Goal: Task Accomplishment & Management: Manage account settings

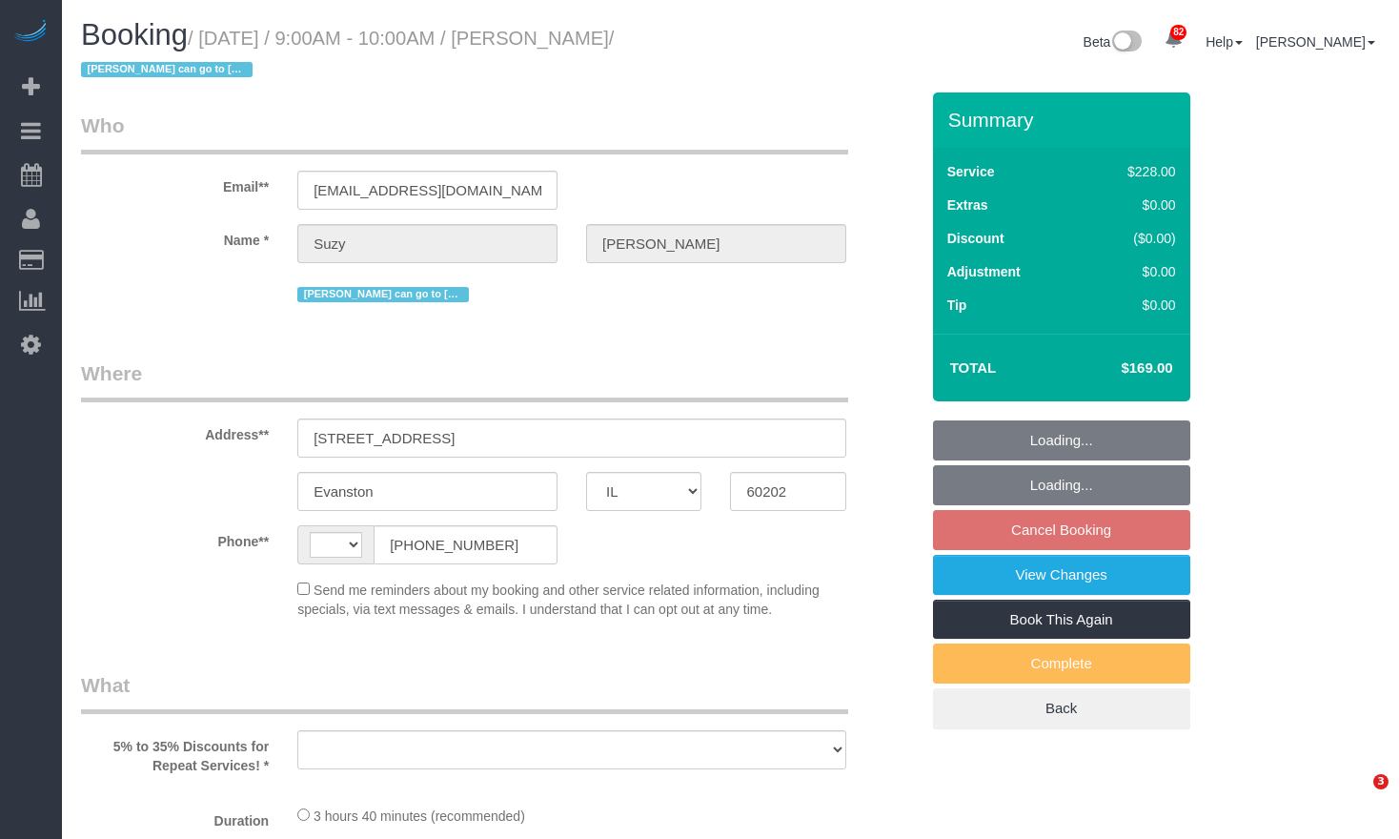
select select "IL"
select select "string:[GEOGRAPHIC_DATA]"
select select "string:fspay-0600e0a9-ba3d-4926-915b-a024514d1ee4"
select select "object:811"
select select "number:1"
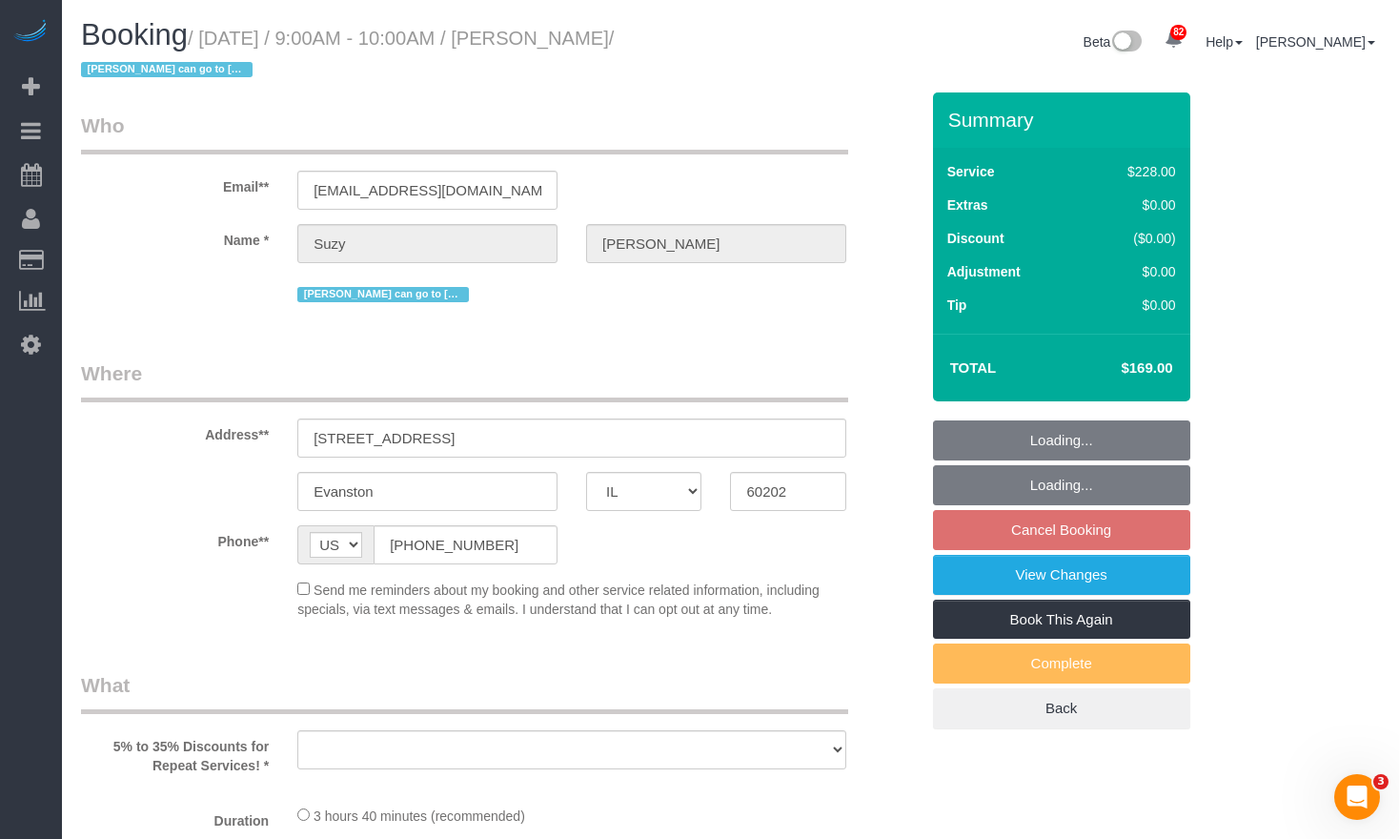
select select "number:58"
select select "number:139"
select select "number:106"
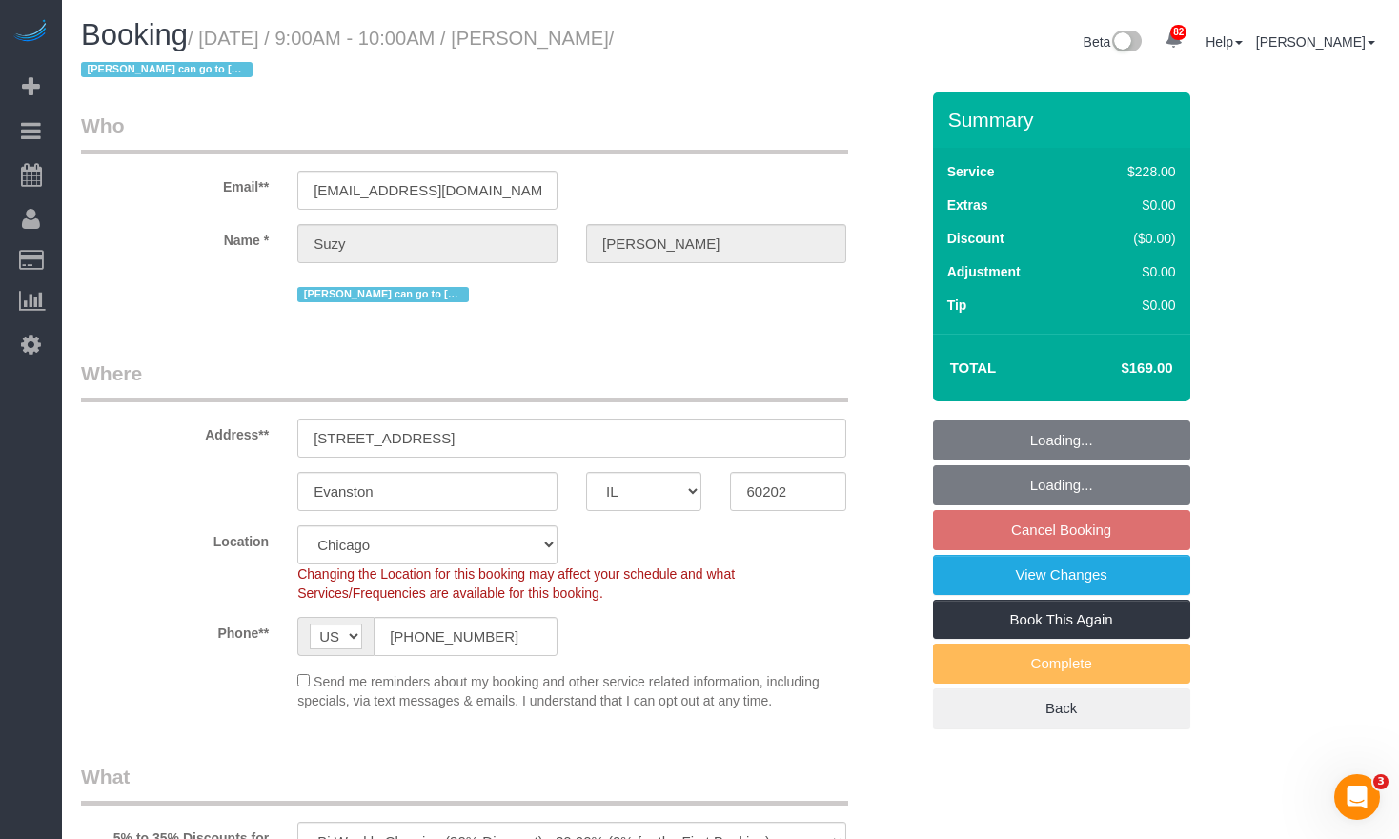
scroll to position [476, 0]
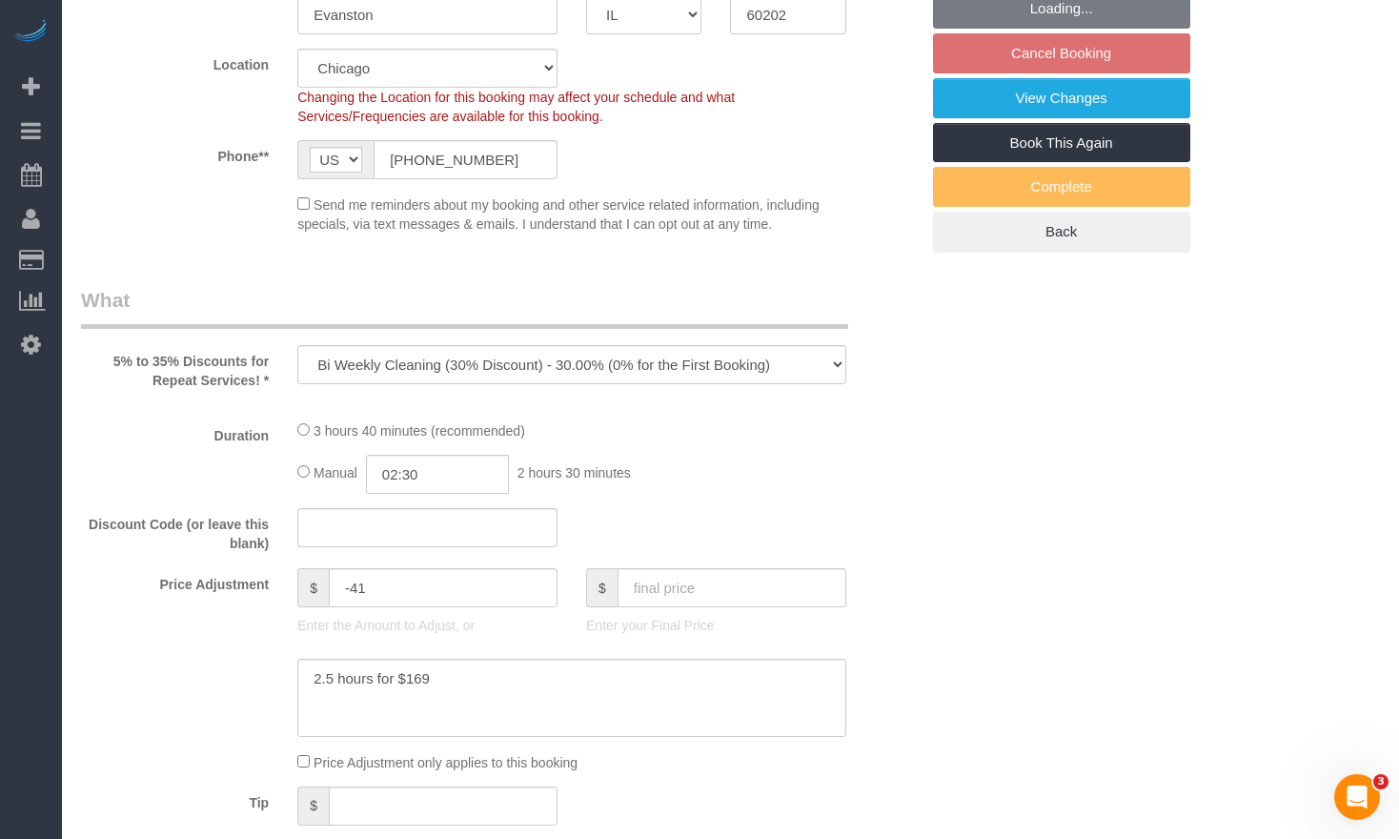
select select "object:1286"
select select "512"
select select "2"
select select "3"
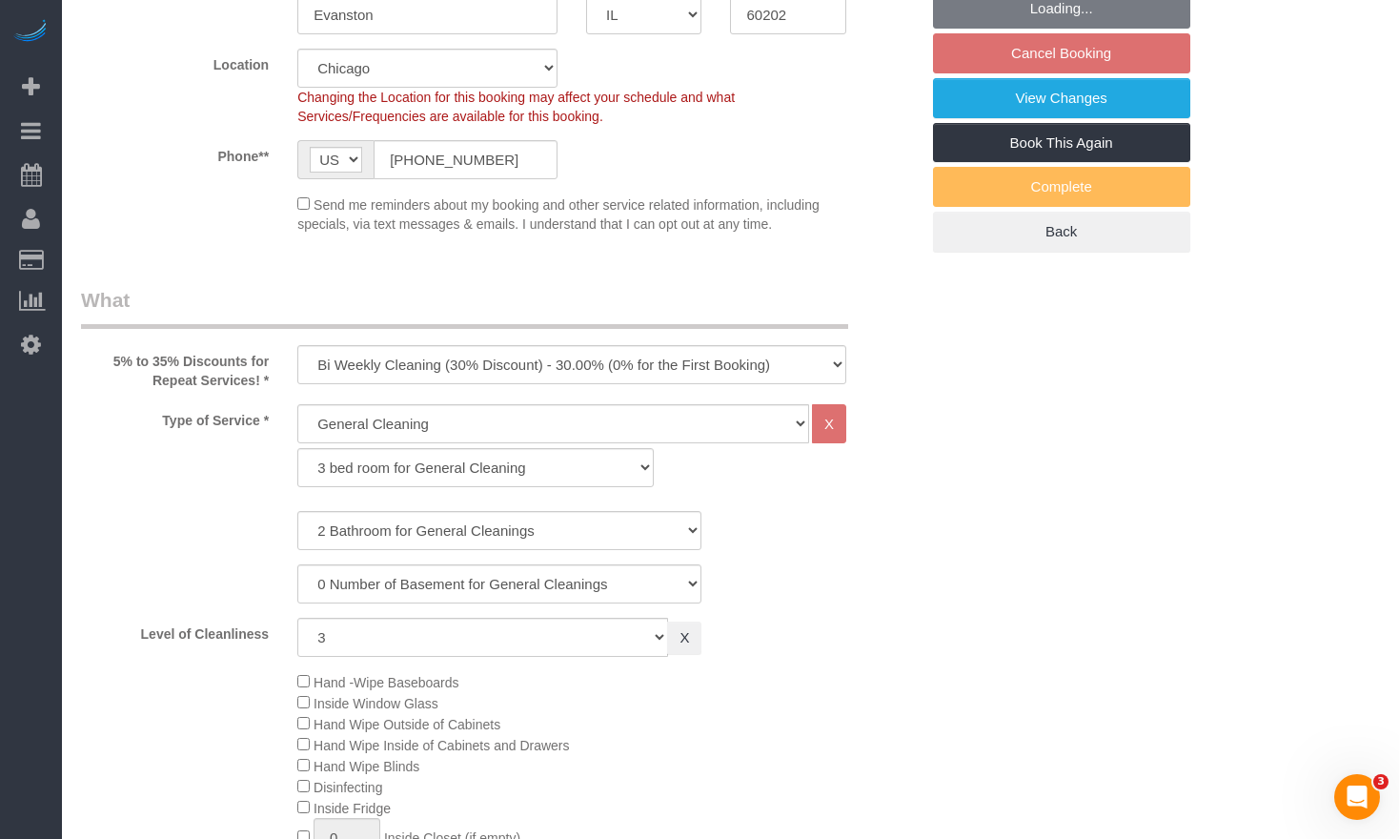
select select "2"
select select "3"
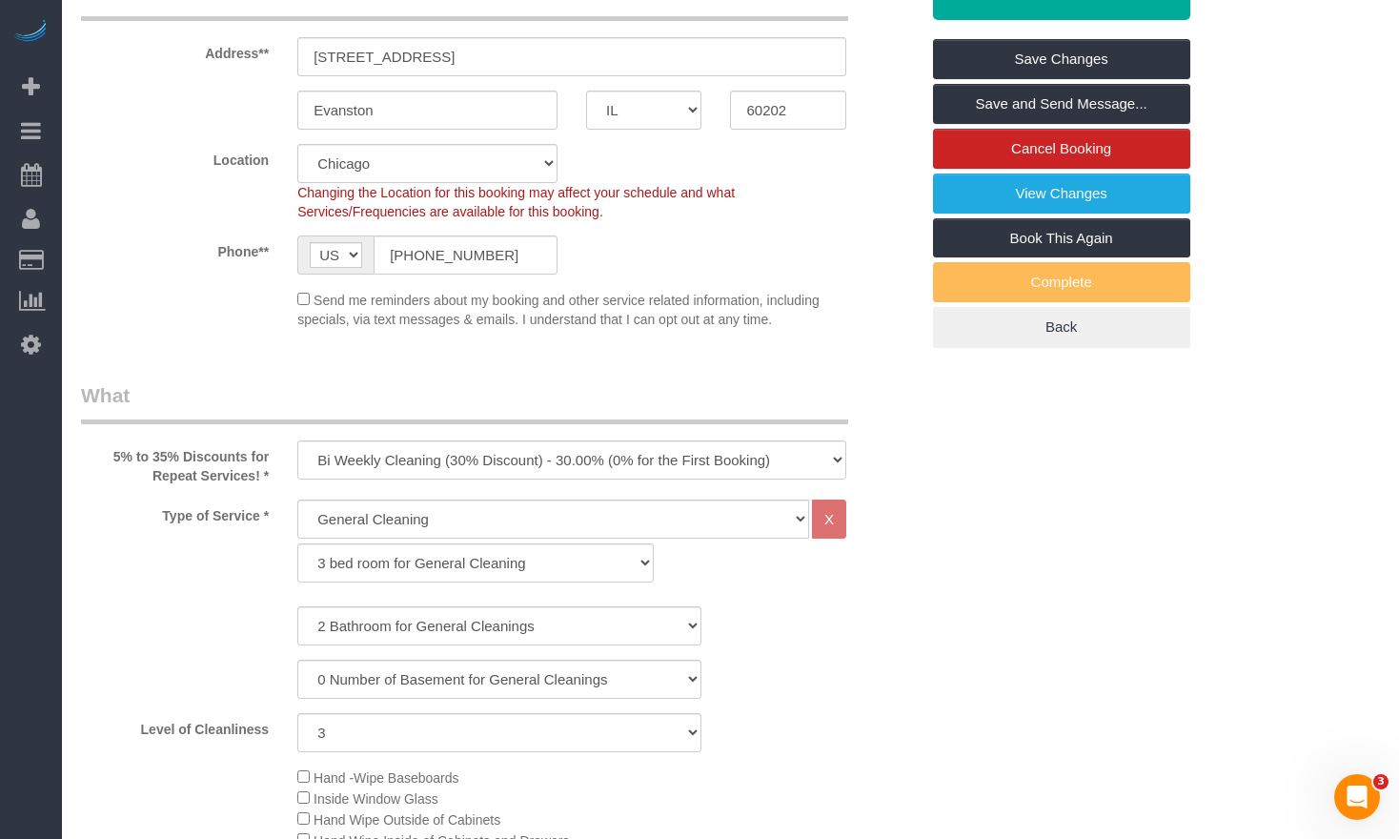
scroll to position [0, 0]
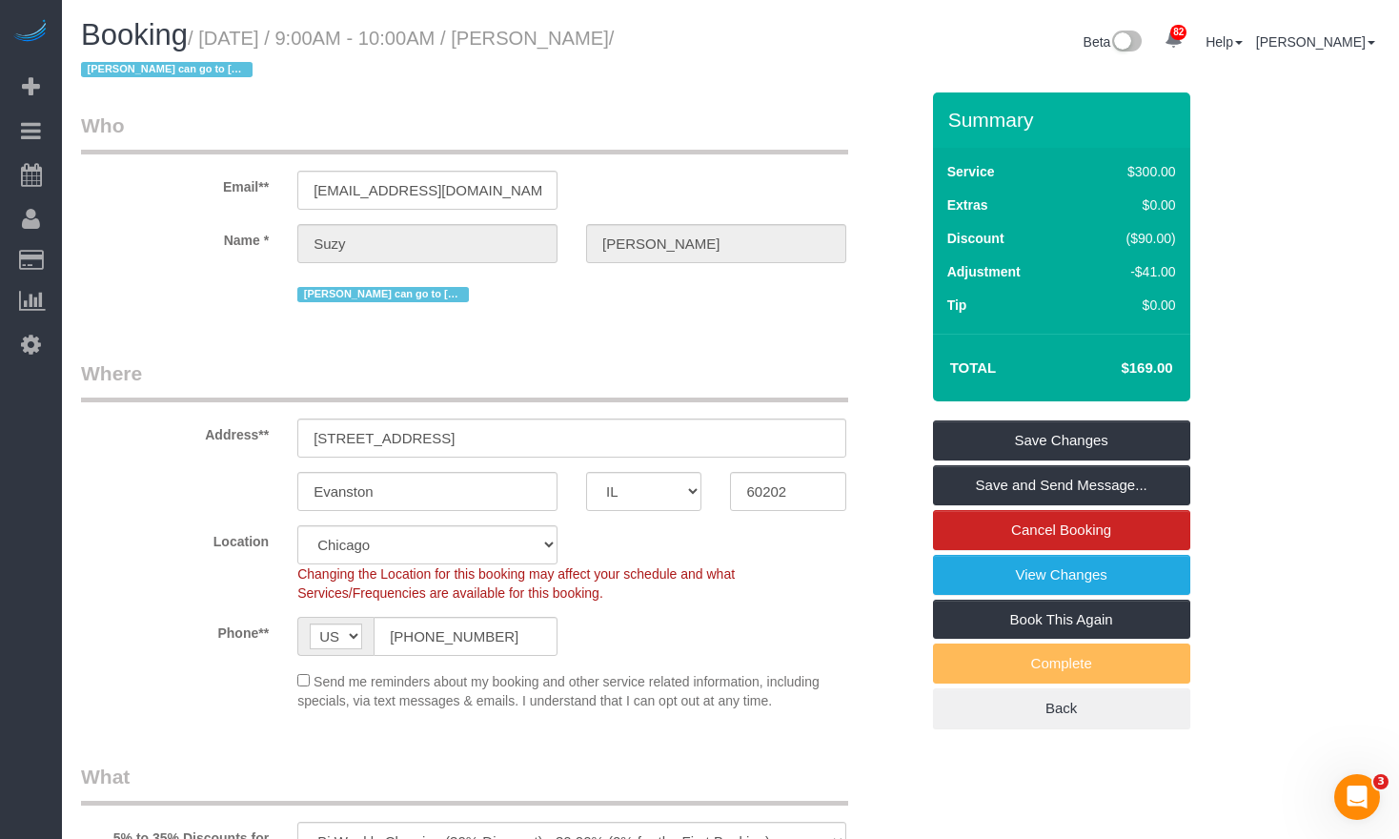
drag, startPoint x: 677, startPoint y: 35, endPoint x: 575, endPoint y: 46, distance: 102.5
click at [575, 46] on small "/ [DATE] / 9:00AM - 10:00AM / [PERSON_NAME] / [PERSON_NAME] can go to [PERSON_N…" at bounding box center [347, 54] width 533 height 53
copy small "[PERSON_NAME]"
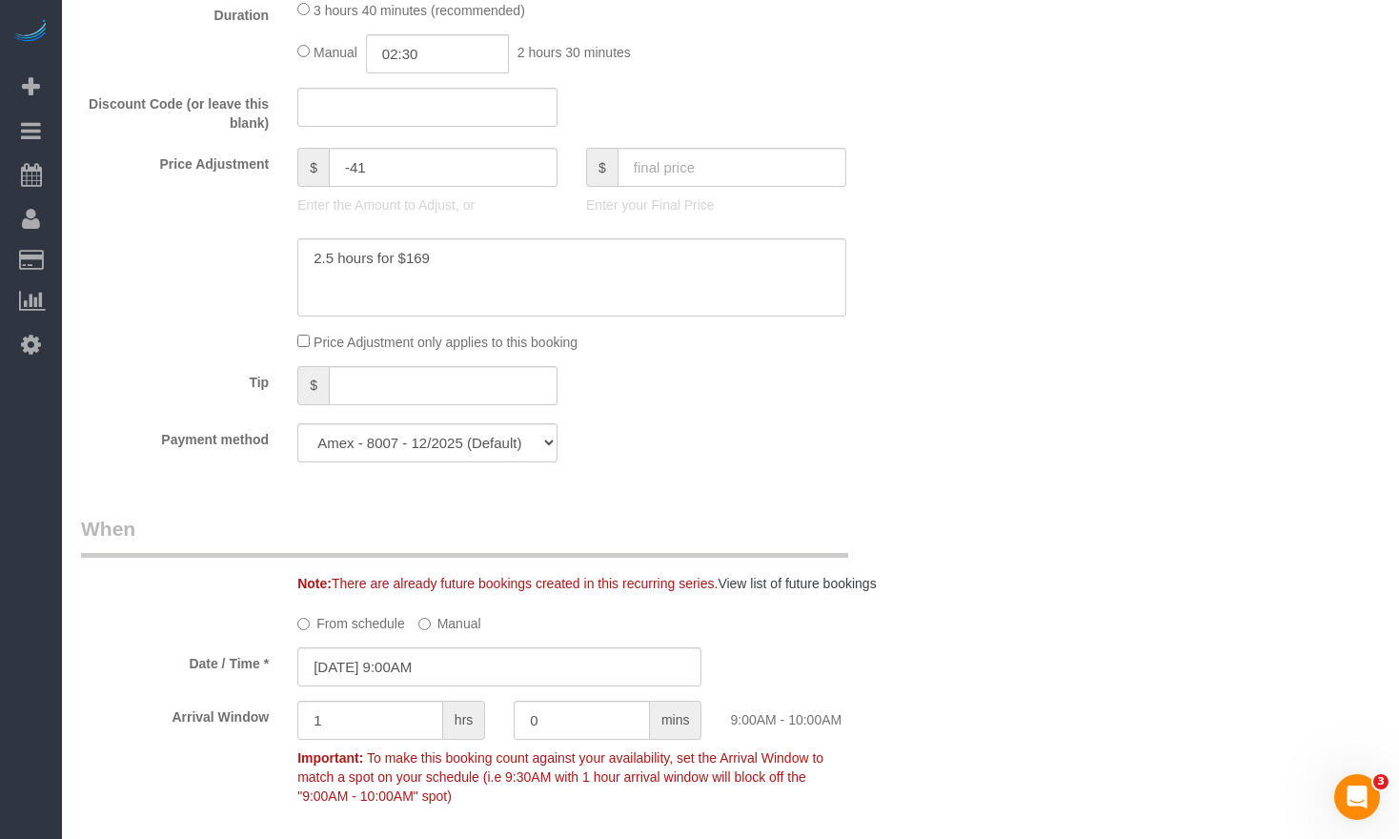
scroll to position [1810, 0]
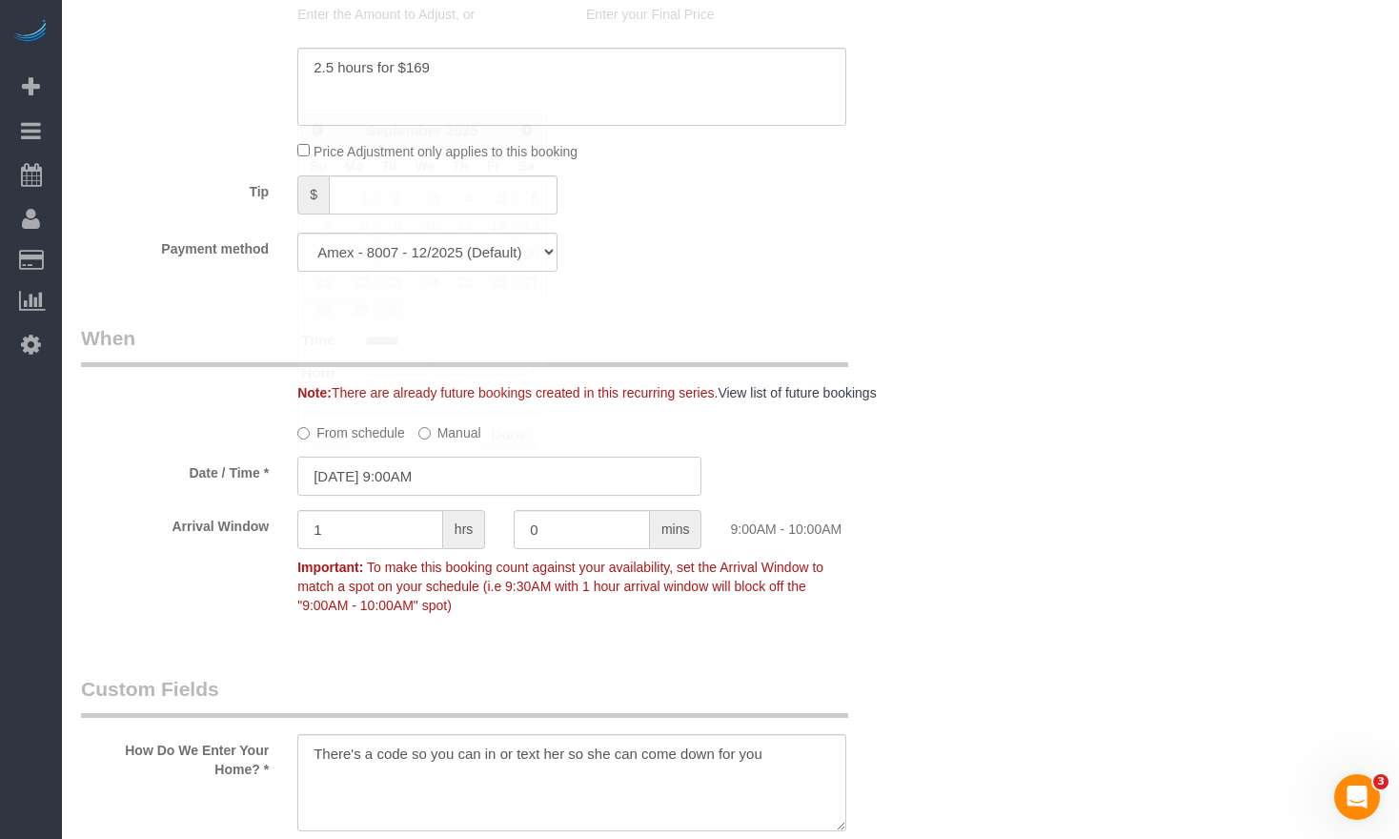
click at [448, 482] on input "[DATE] 9:00AM" at bounding box center [499, 475] width 404 height 39
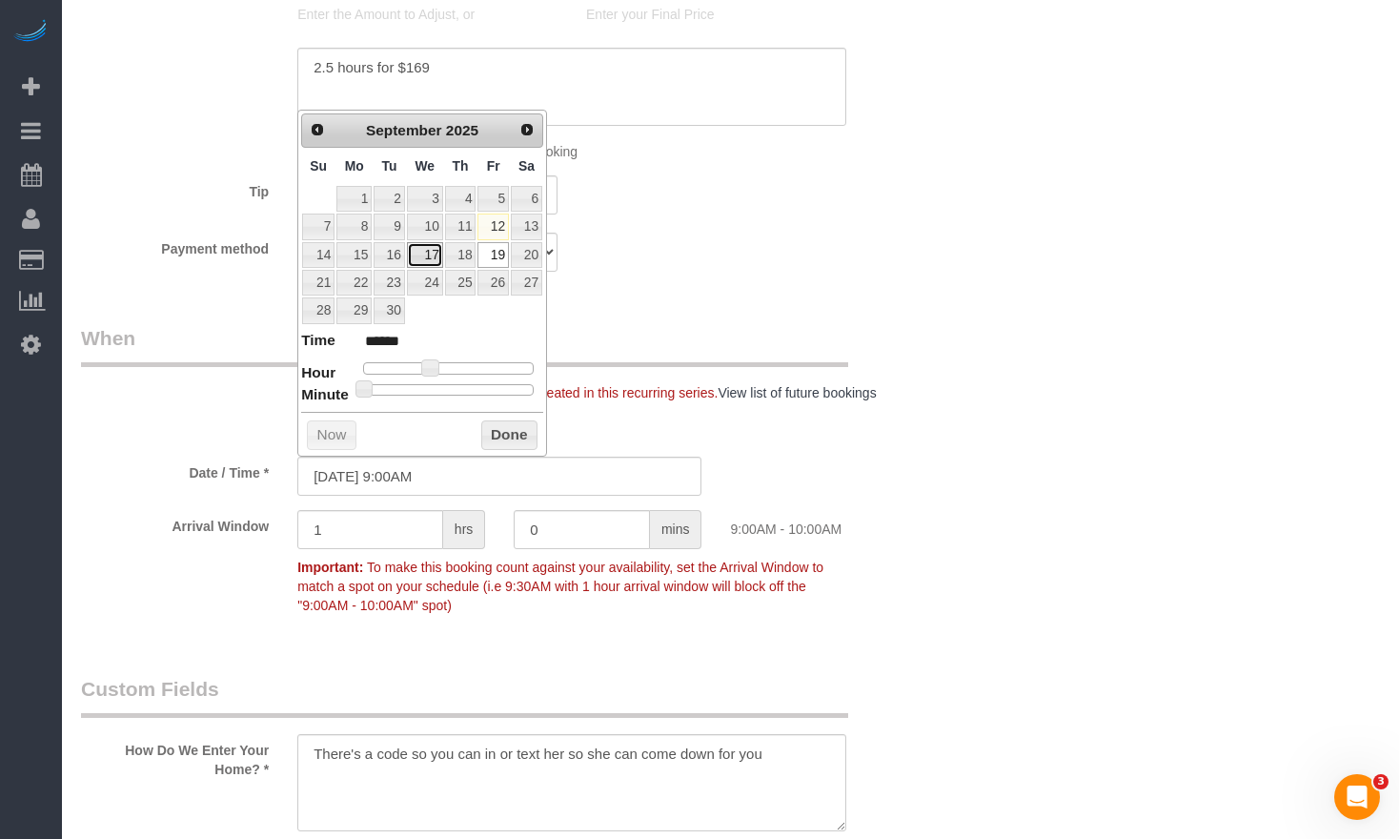
click at [419, 258] on link "17" at bounding box center [425, 255] width 36 height 26
type input "[DATE] 10:00AM"
type input "*******"
type input "[DATE] 11:00AM"
type input "*******"
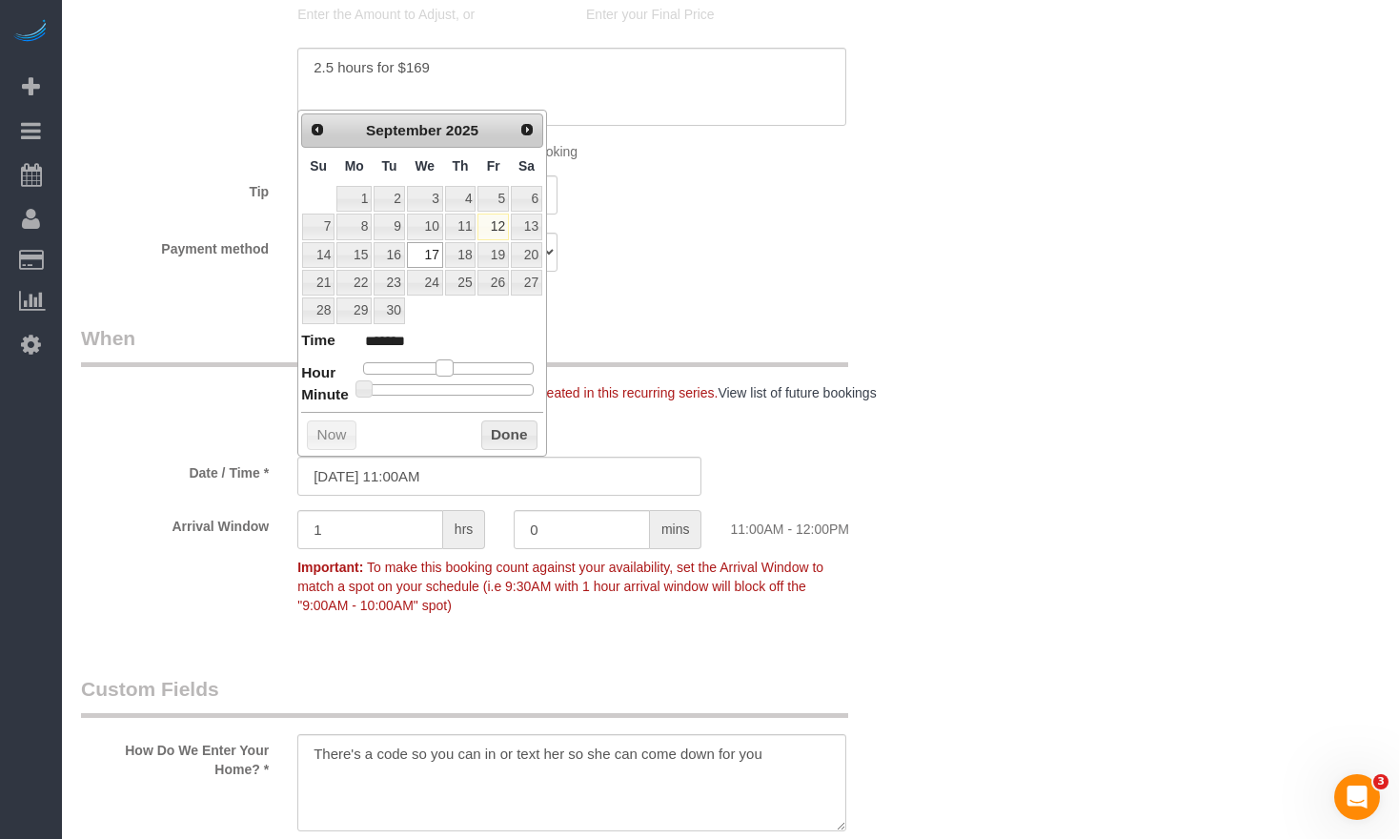
type input "[DATE] 12:00PM"
type input "*******"
type input "[DATE] 1:00PM"
type input "******"
type input "[DATE] 2:00PM"
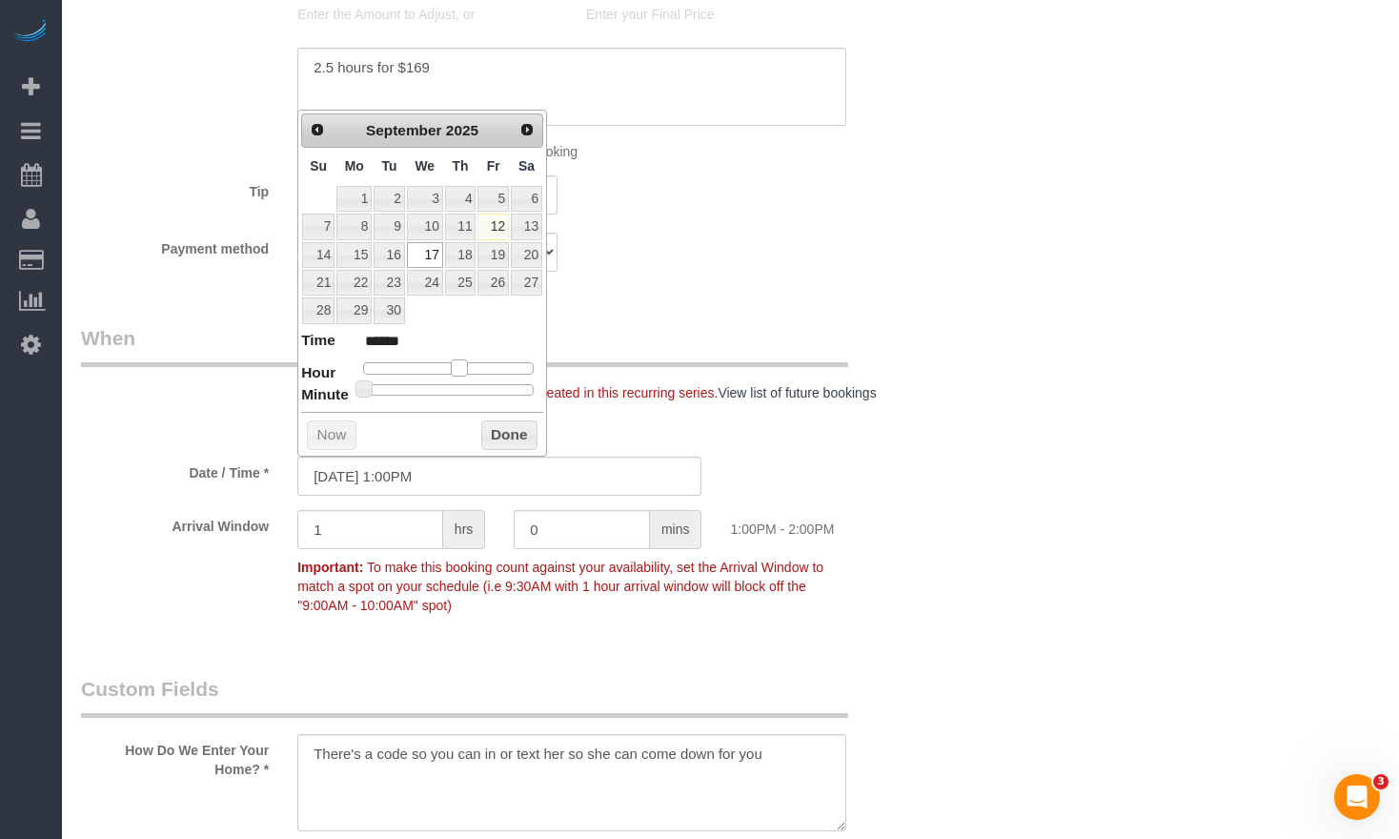
type input "******"
type input "[DATE] 1:00PM"
type input "******"
drag, startPoint x: 440, startPoint y: 373, endPoint x: 465, endPoint y: 373, distance: 24.8
click at [465, 373] on span at bounding box center [459, 367] width 17 height 17
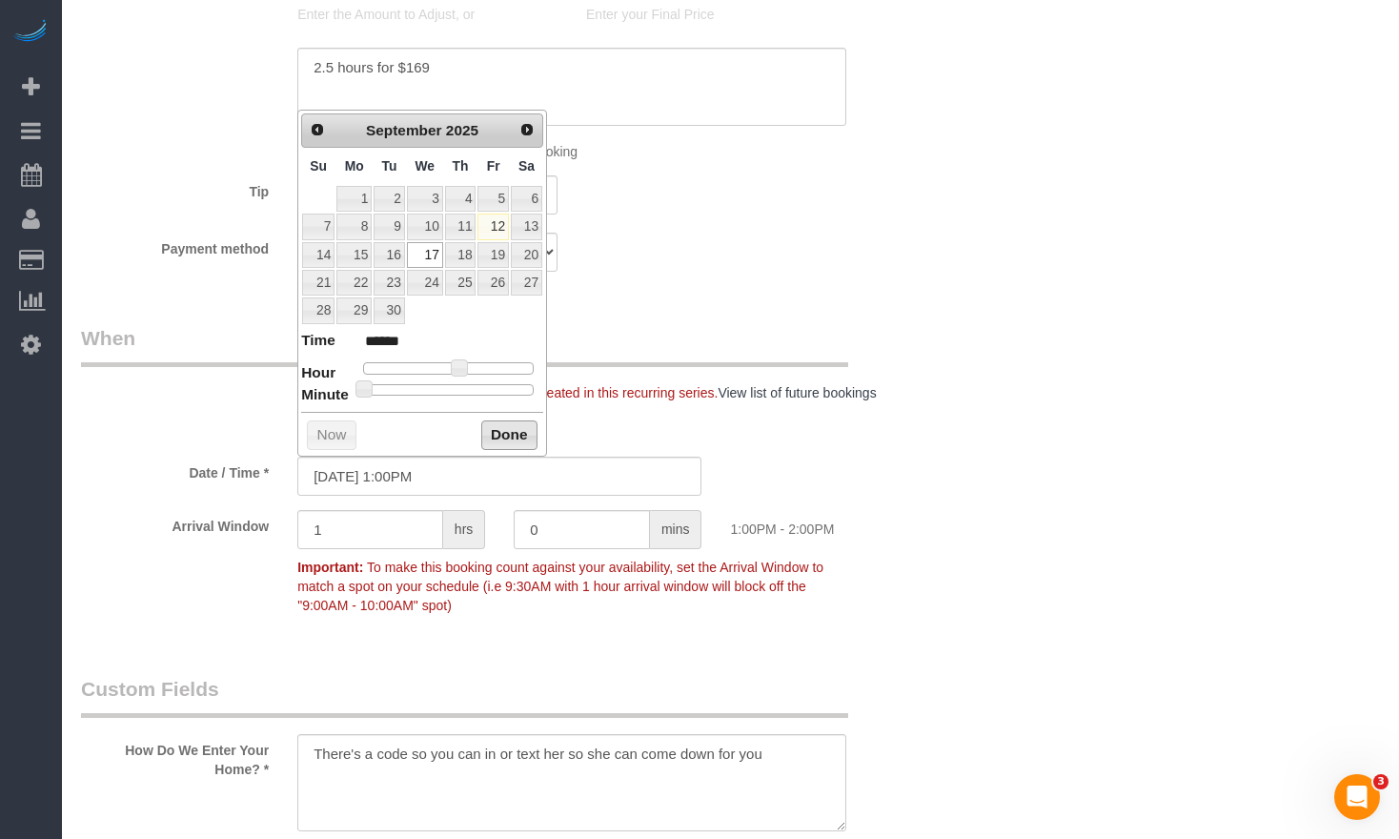
click at [525, 443] on button "Done" at bounding box center [509, 435] width 56 height 30
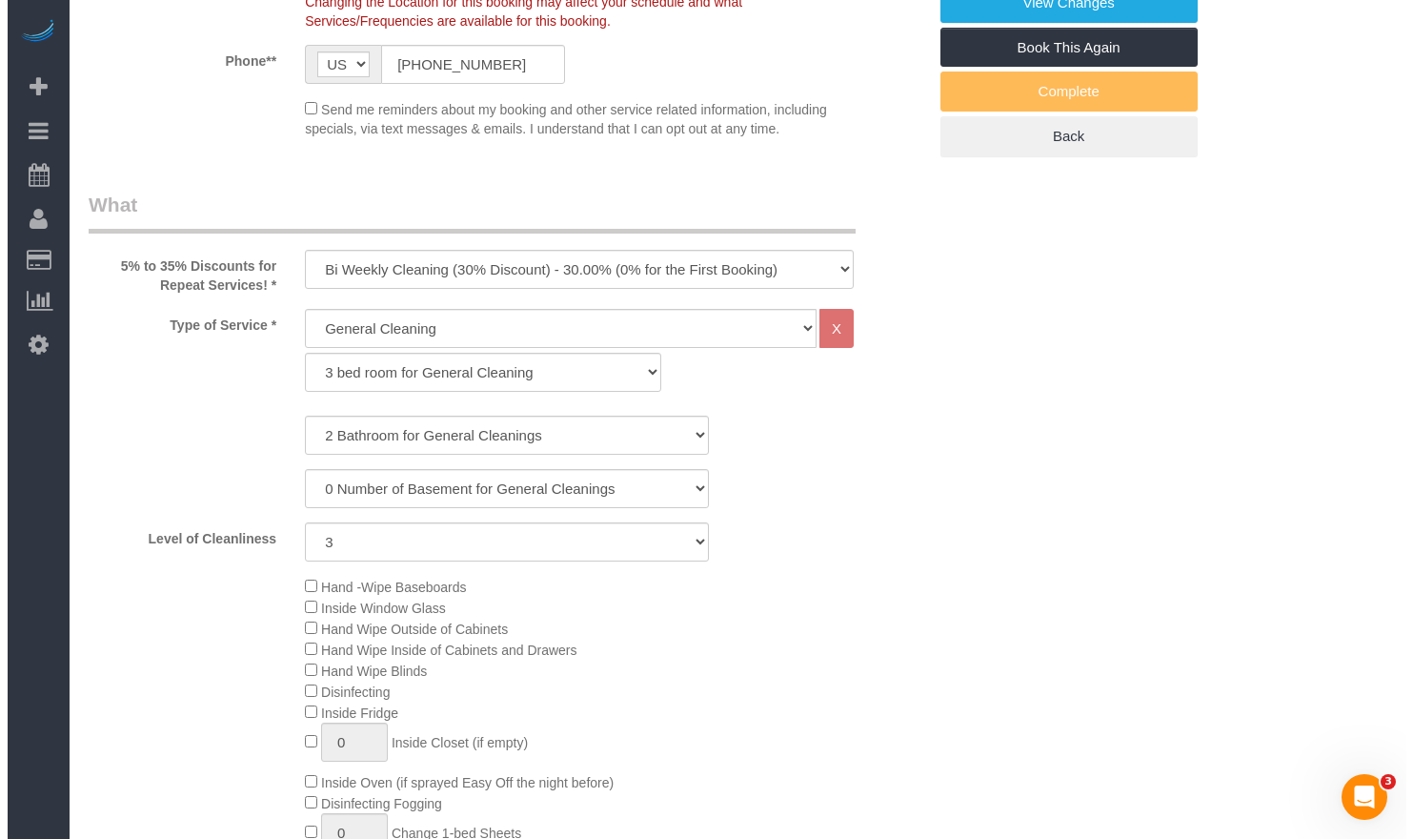
scroll to position [0, 0]
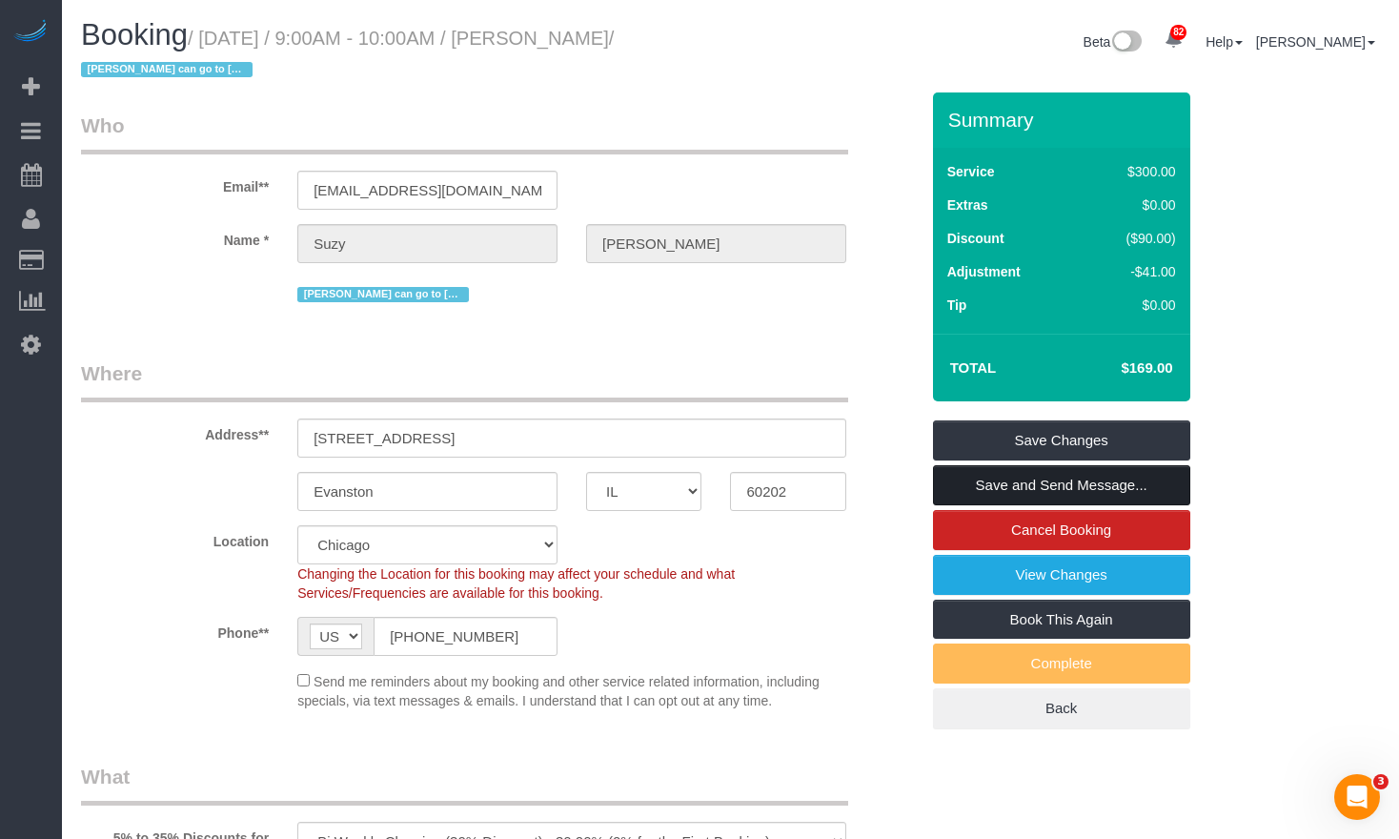
click at [1064, 485] on link "Save and Send Message..." at bounding box center [1061, 485] width 257 height 40
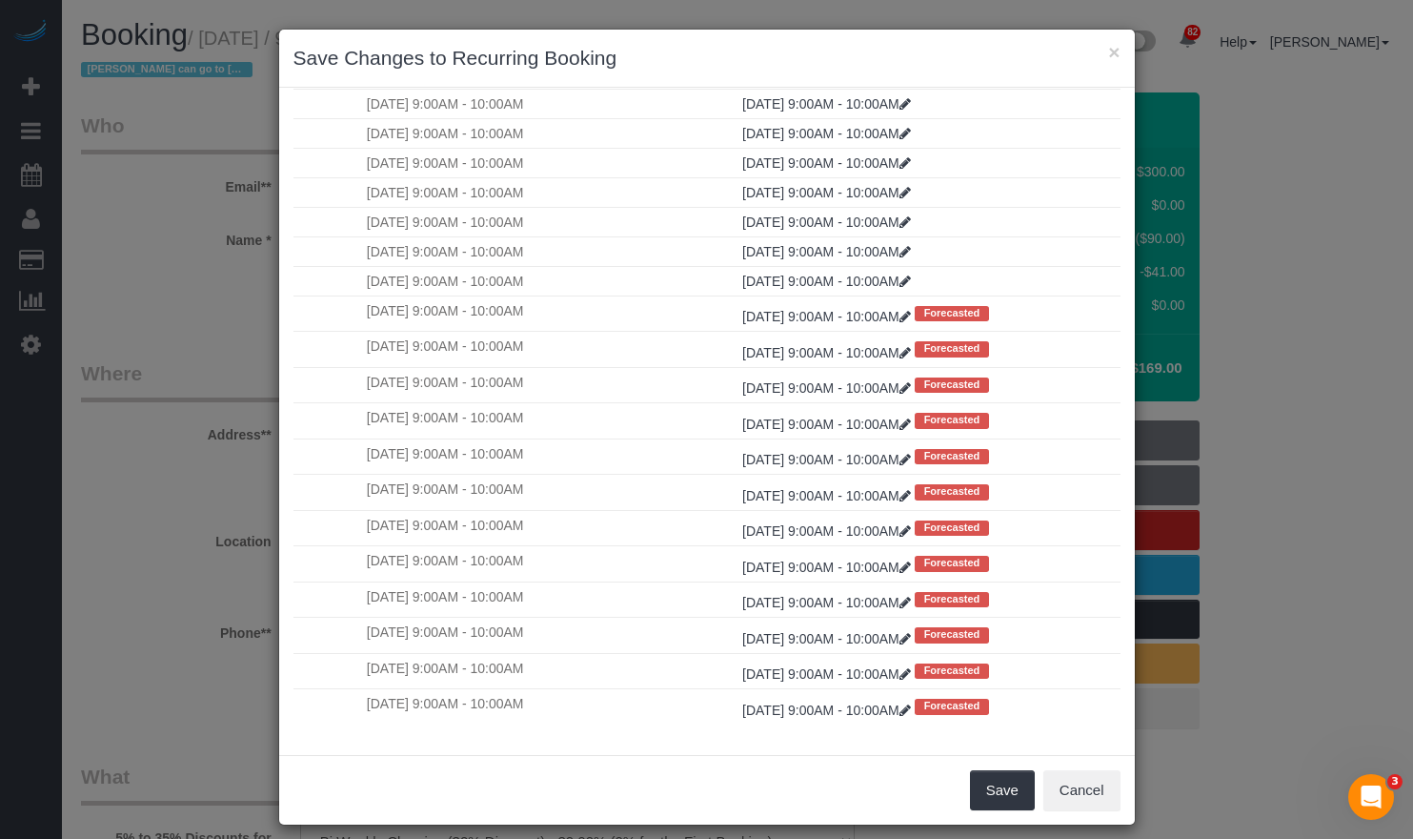
scroll to position [254, 0]
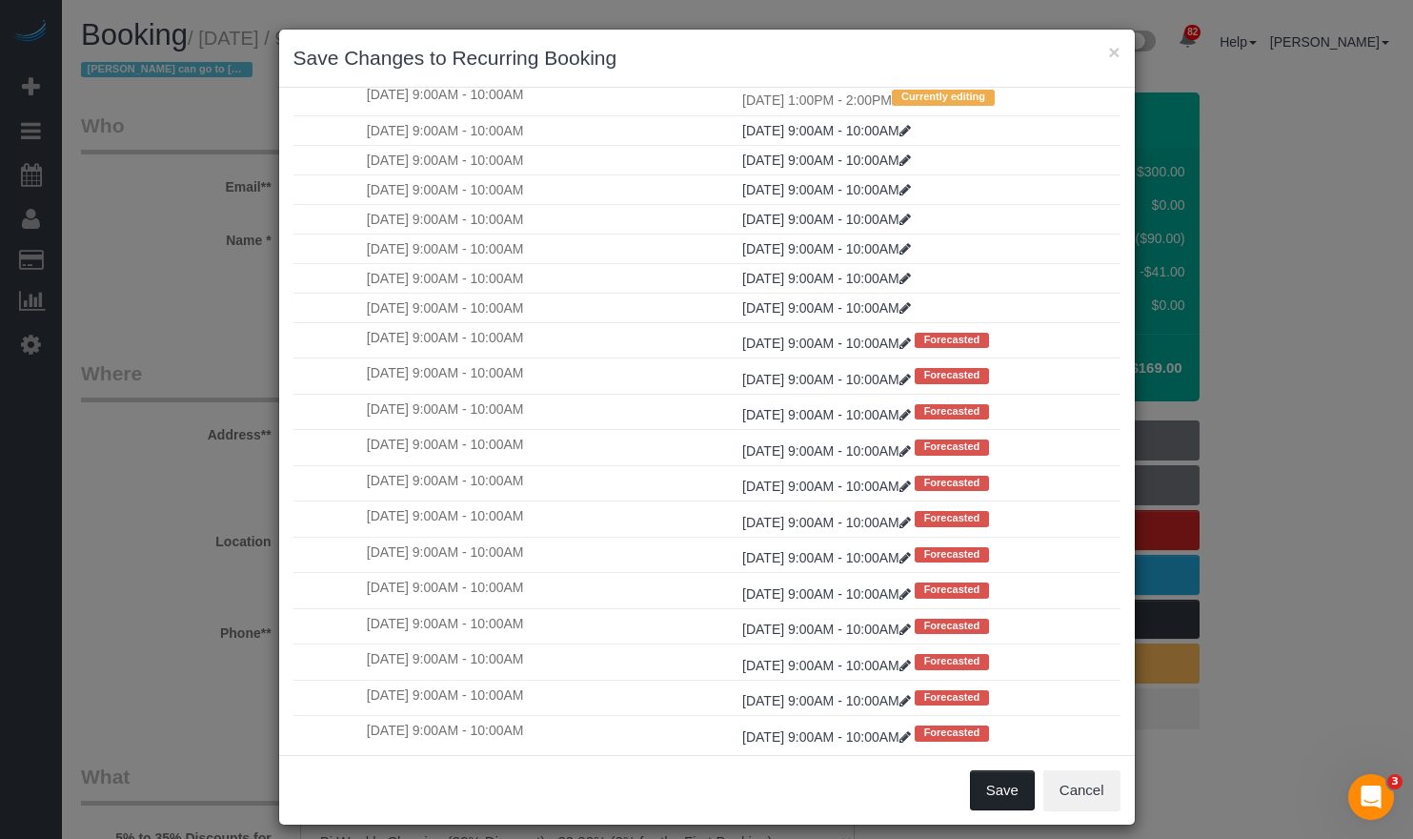
click at [987, 789] on button "Save" at bounding box center [1002, 790] width 65 height 40
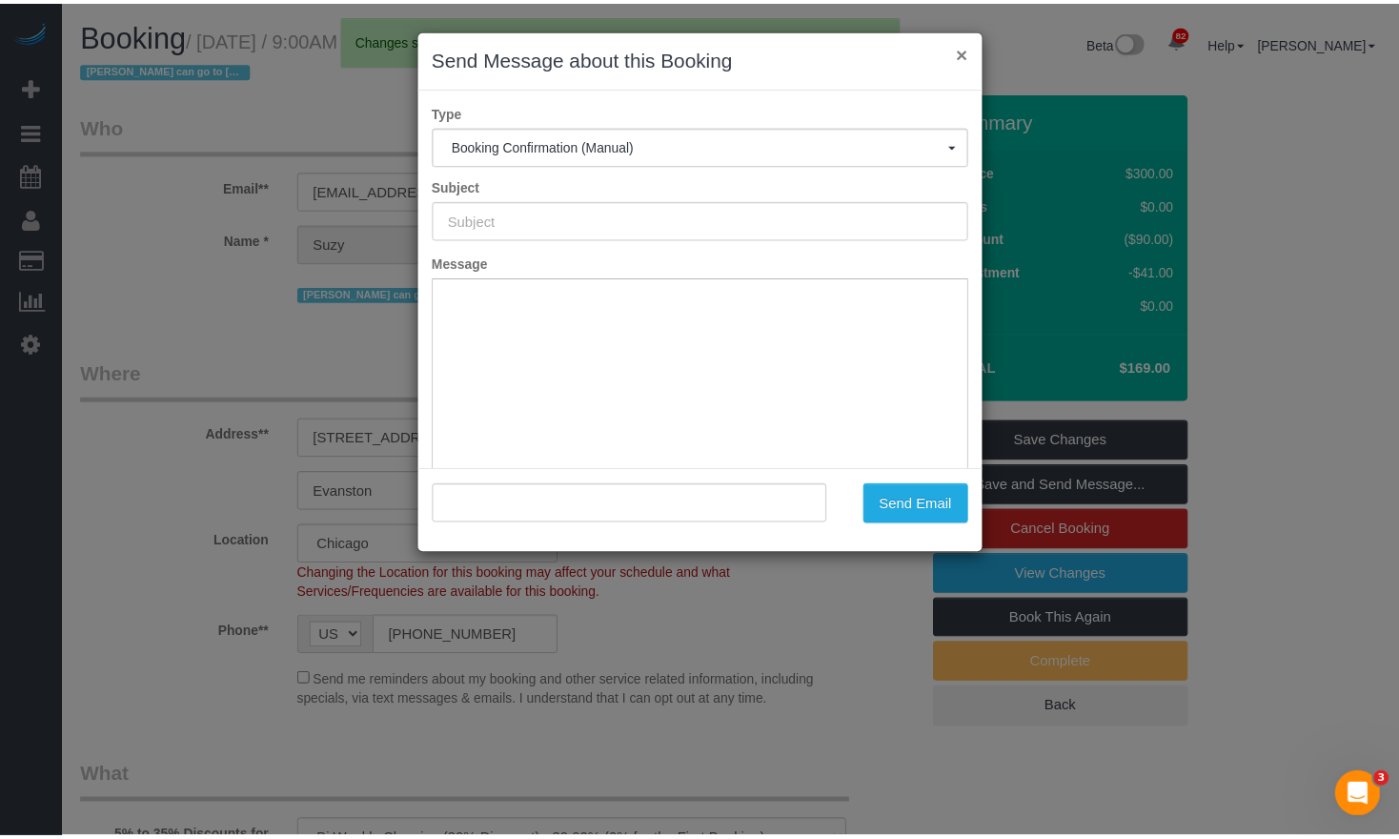
scroll to position [0, 0]
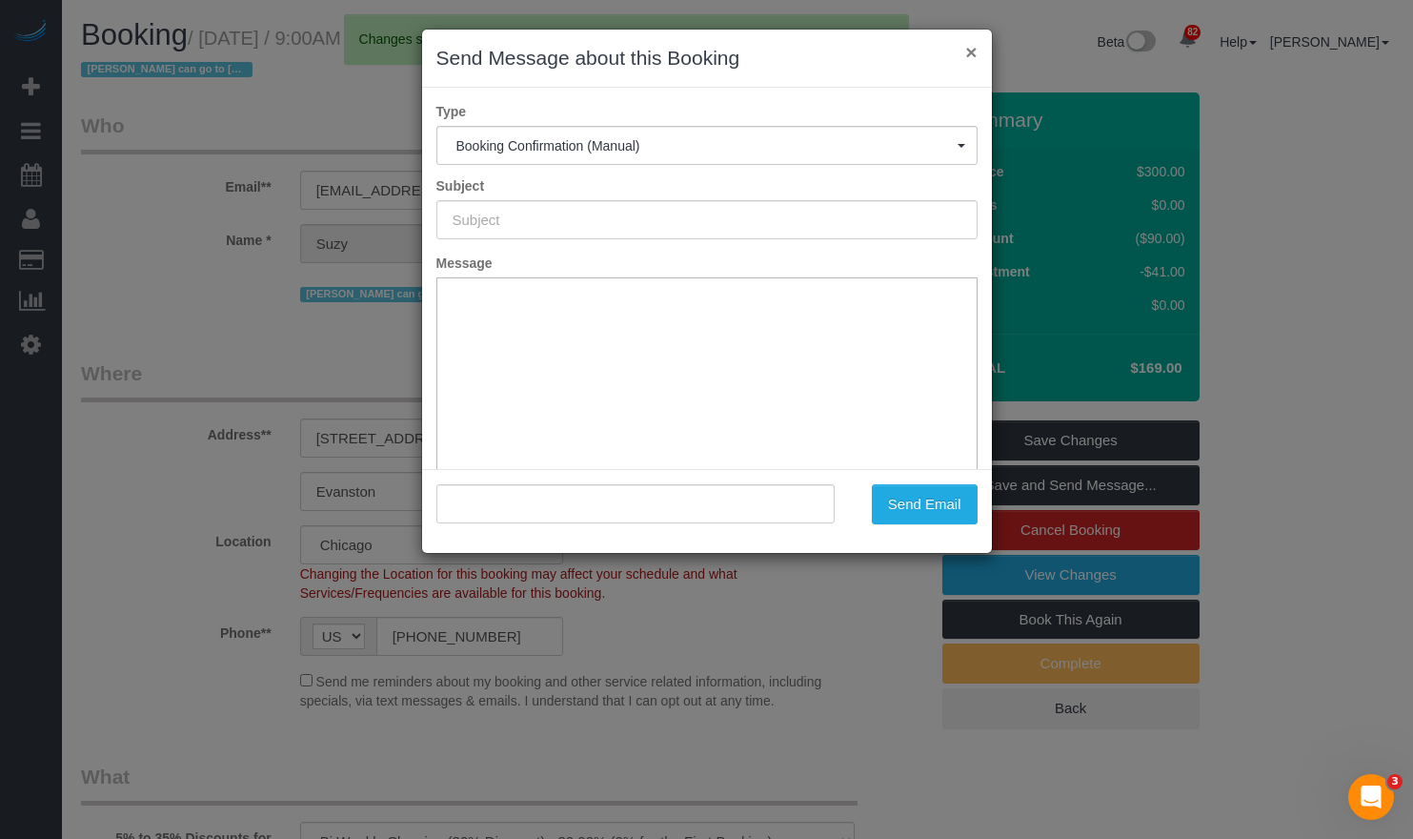
type input "Your Booking With Fresh Tech Maid, Confirmed!"
type input ""[PERSON_NAME]" <[EMAIL_ADDRESS][DOMAIN_NAME]>"
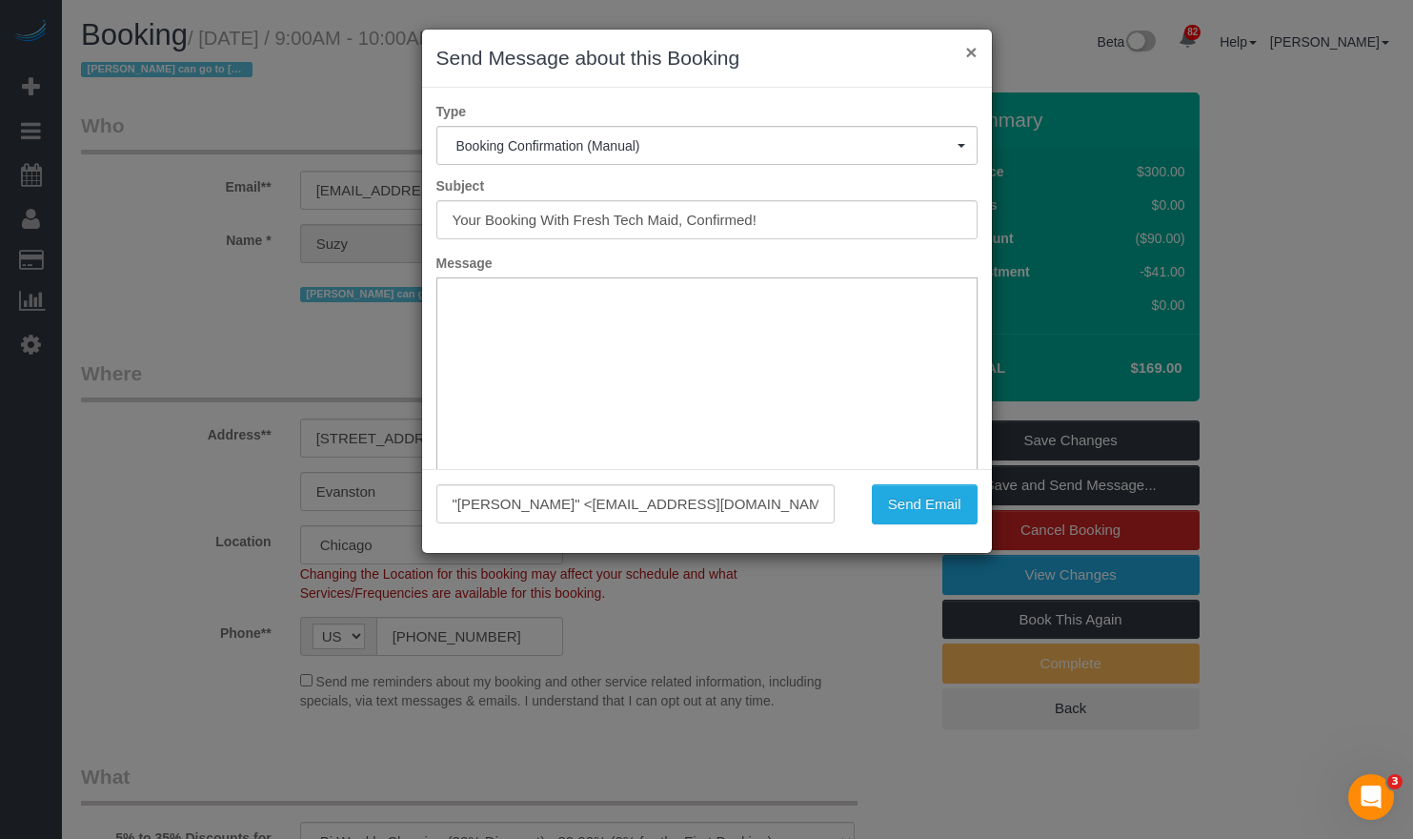
click at [972, 45] on button "×" at bounding box center [970, 52] width 11 height 20
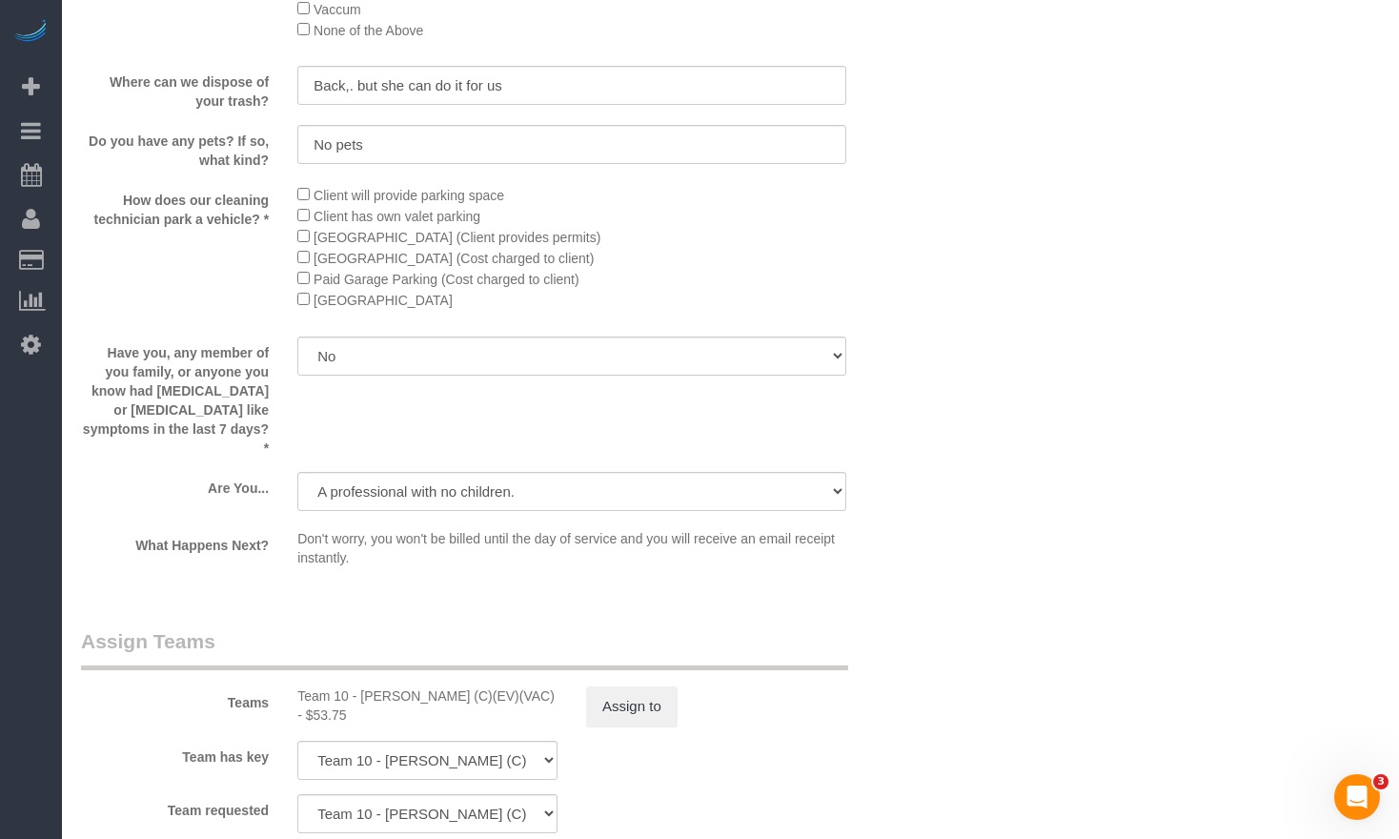
scroll to position [3335, 0]
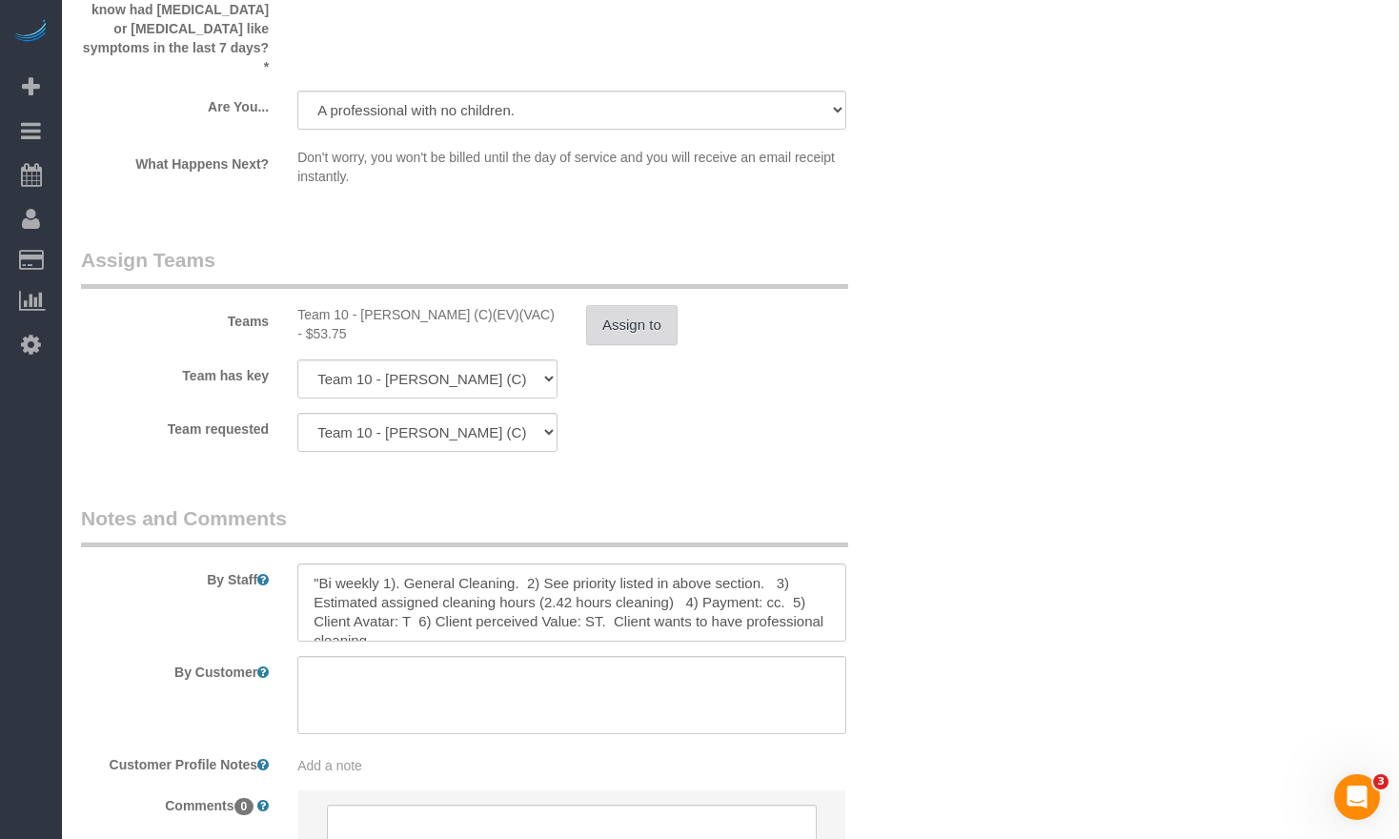
click at [620, 305] on button "Assign to" at bounding box center [631, 325] width 91 height 40
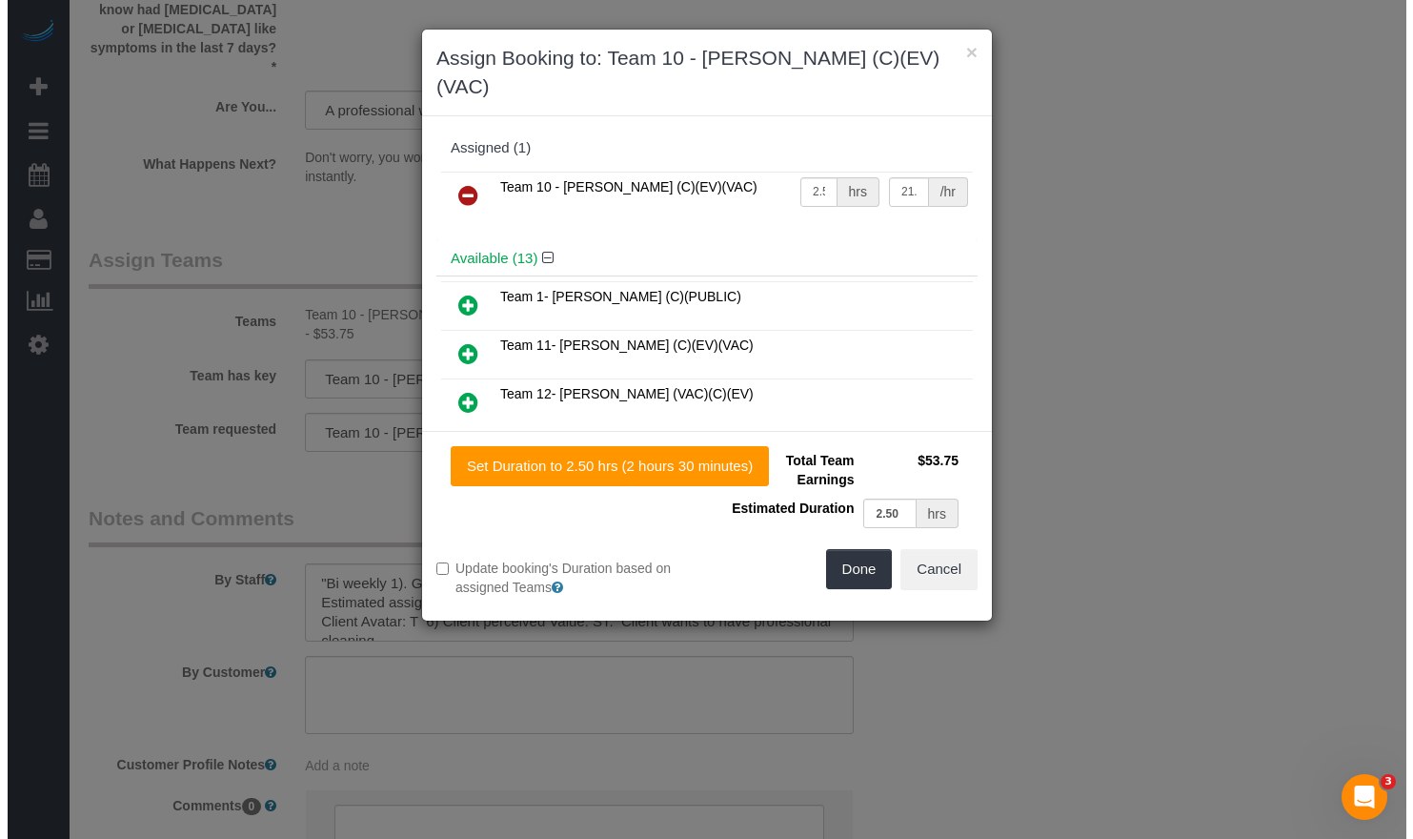
scroll to position [3333, 0]
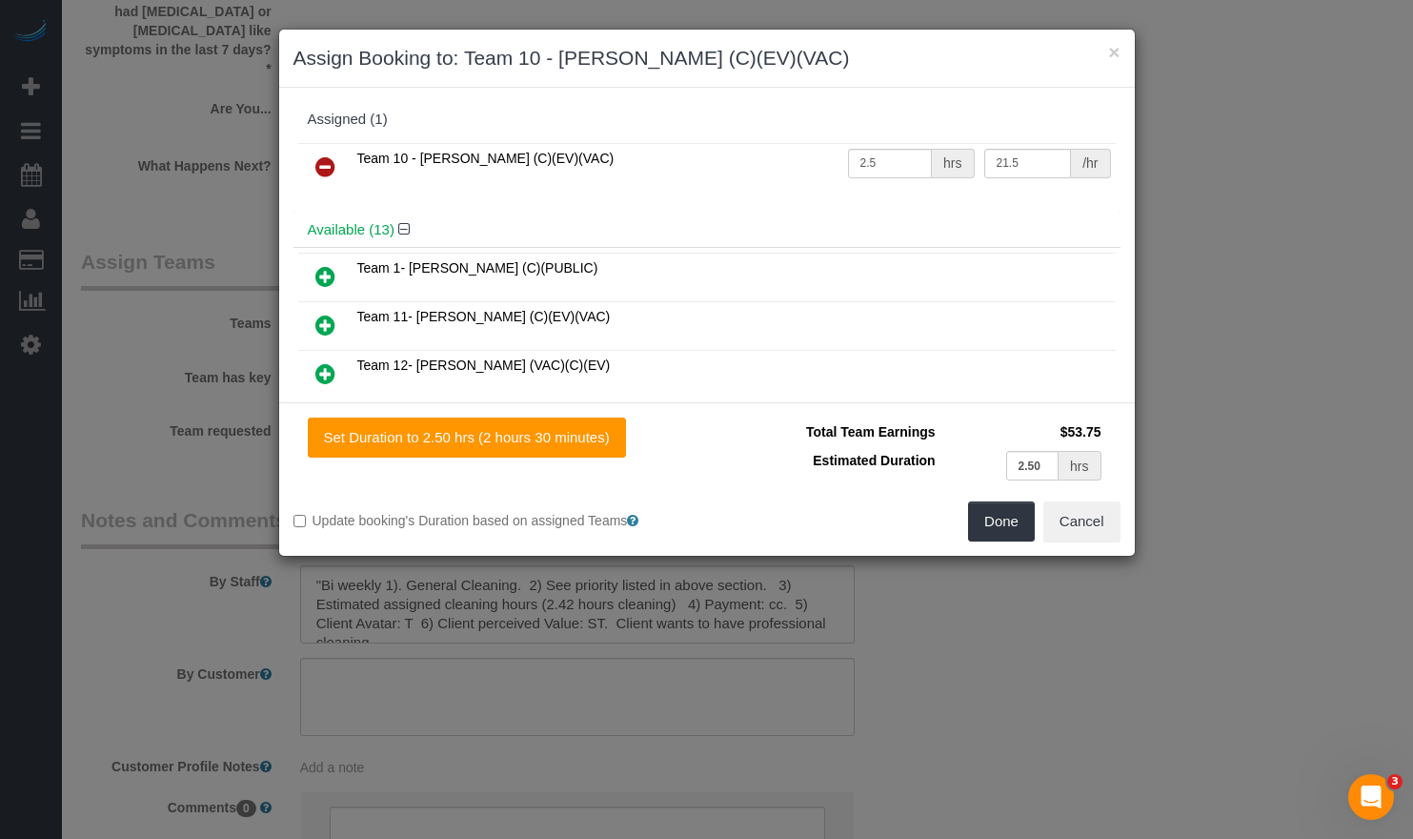
click at [322, 155] on icon at bounding box center [325, 166] width 20 height 23
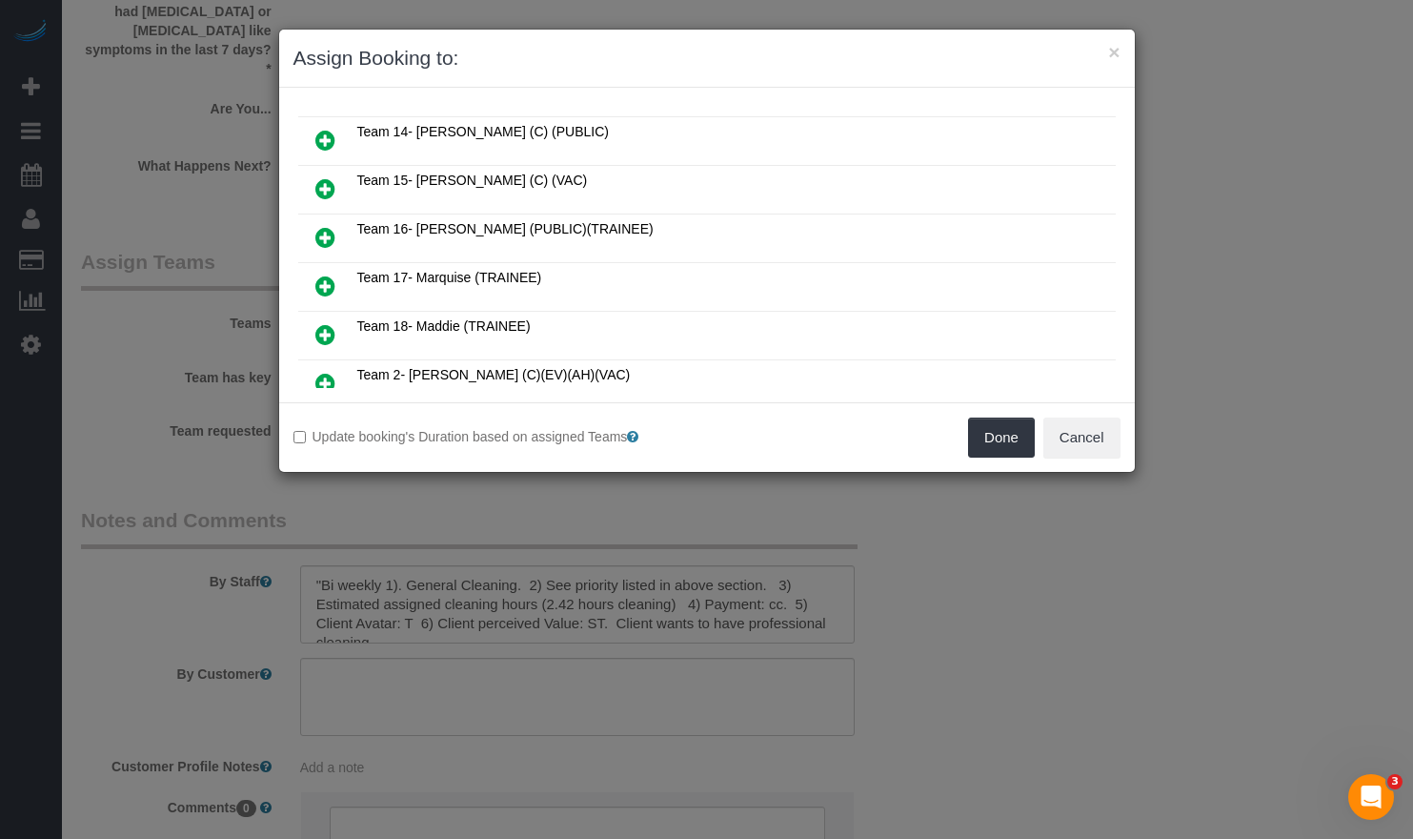
scroll to position [381, 0]
click at [316, 330] on icon at bounding box center [325, 336] width 20 height 23
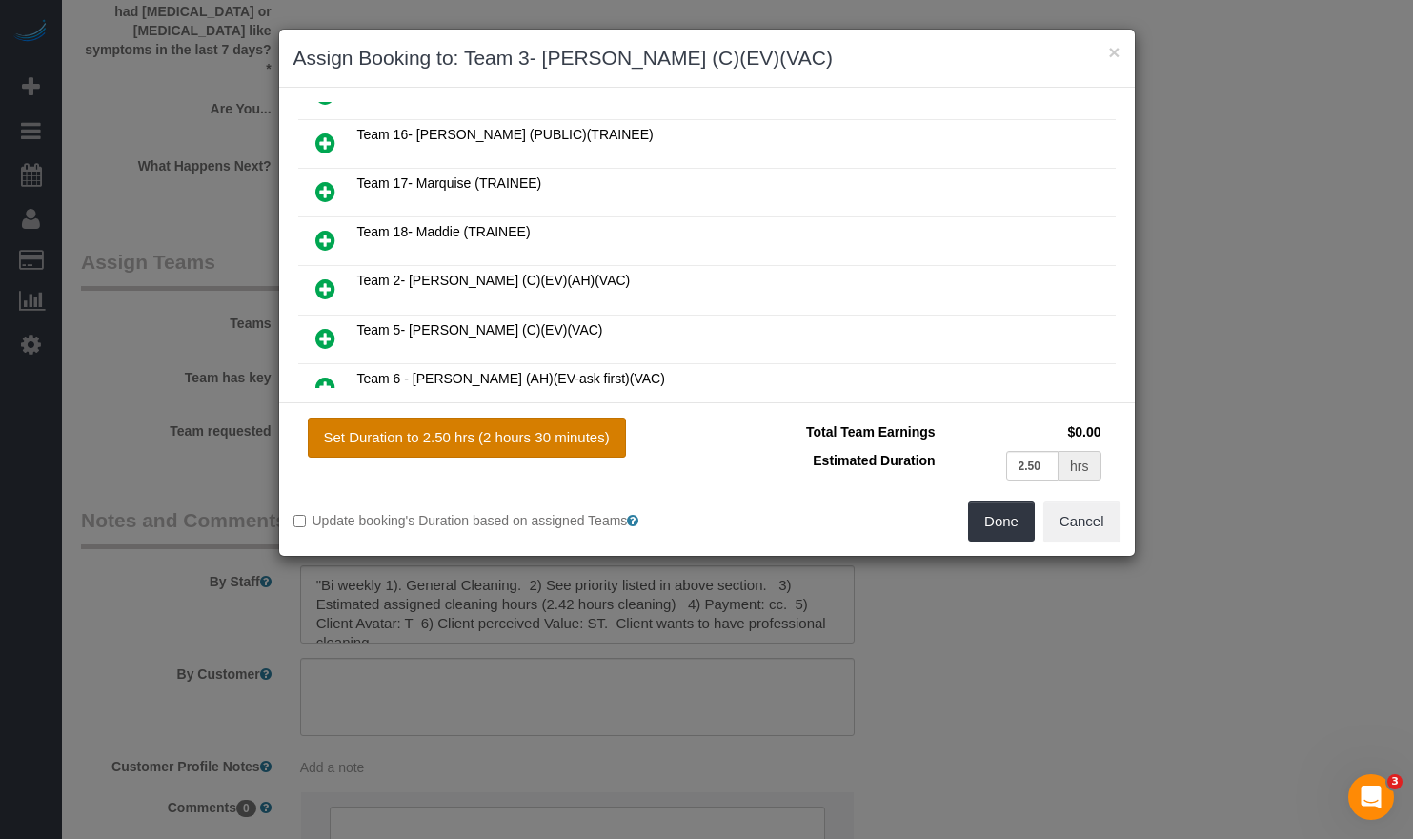
click at [412, 417] on div "Set Duration to 2.50 hrs (2 hours 30 minutes) Total Team Earnings $0.00 Estimat…" at bounding box center [707, 478] width 856 height 153
click at [414, 426] on button "Set Duration to 2.50 hrs (2 hours 30 minutes)" at bounding box center [467, 437] width 318 height 40
type input "2.50"
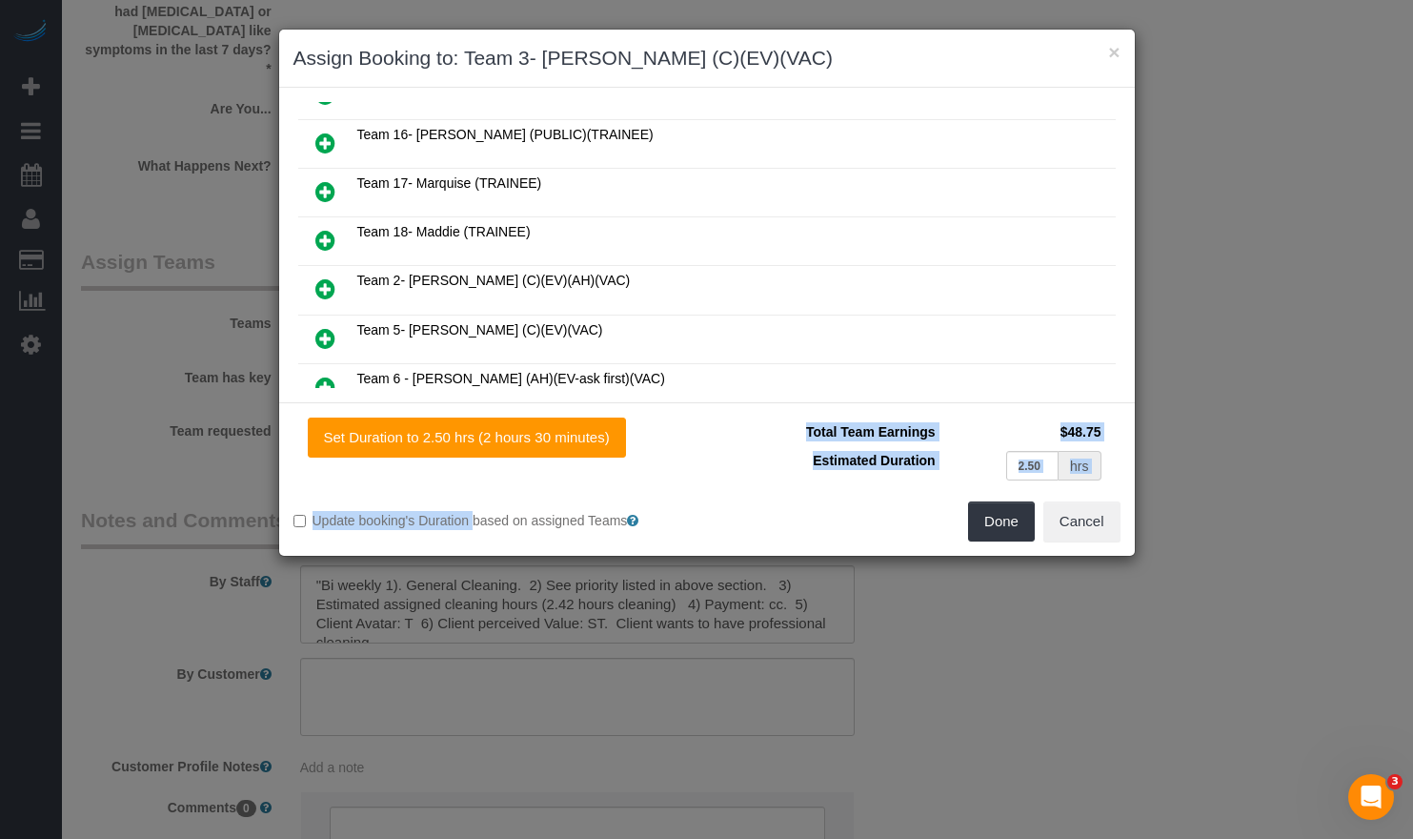
click at [737, 483] on td "Estimated Duration" at bounding box center [830, 465] width 219 height 39
drag, startPoint x: 997, startPoint y: 530, endPoint x: 704, endPoint y: 421, distance: 312.0
click at [710, 431] on div "Set Duration to 2.50 hrs (2 hours 30 minutes) Total Team Earnings $48.75 Estima…" at bounding box center [707, 478] width 856 height 153
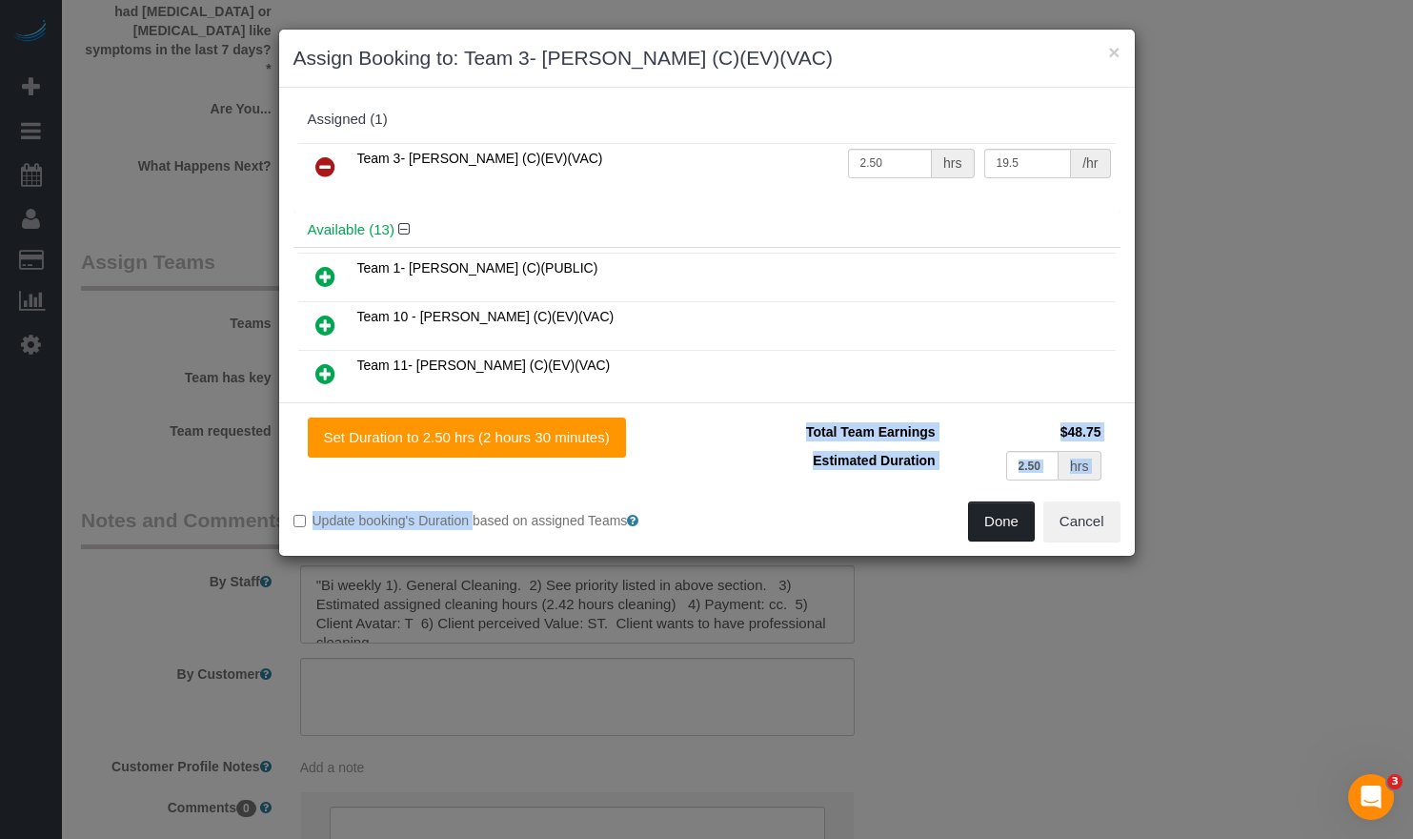
click at [995, 515] on button "Done" at bounding box center [1001, 521] width 67 height 40
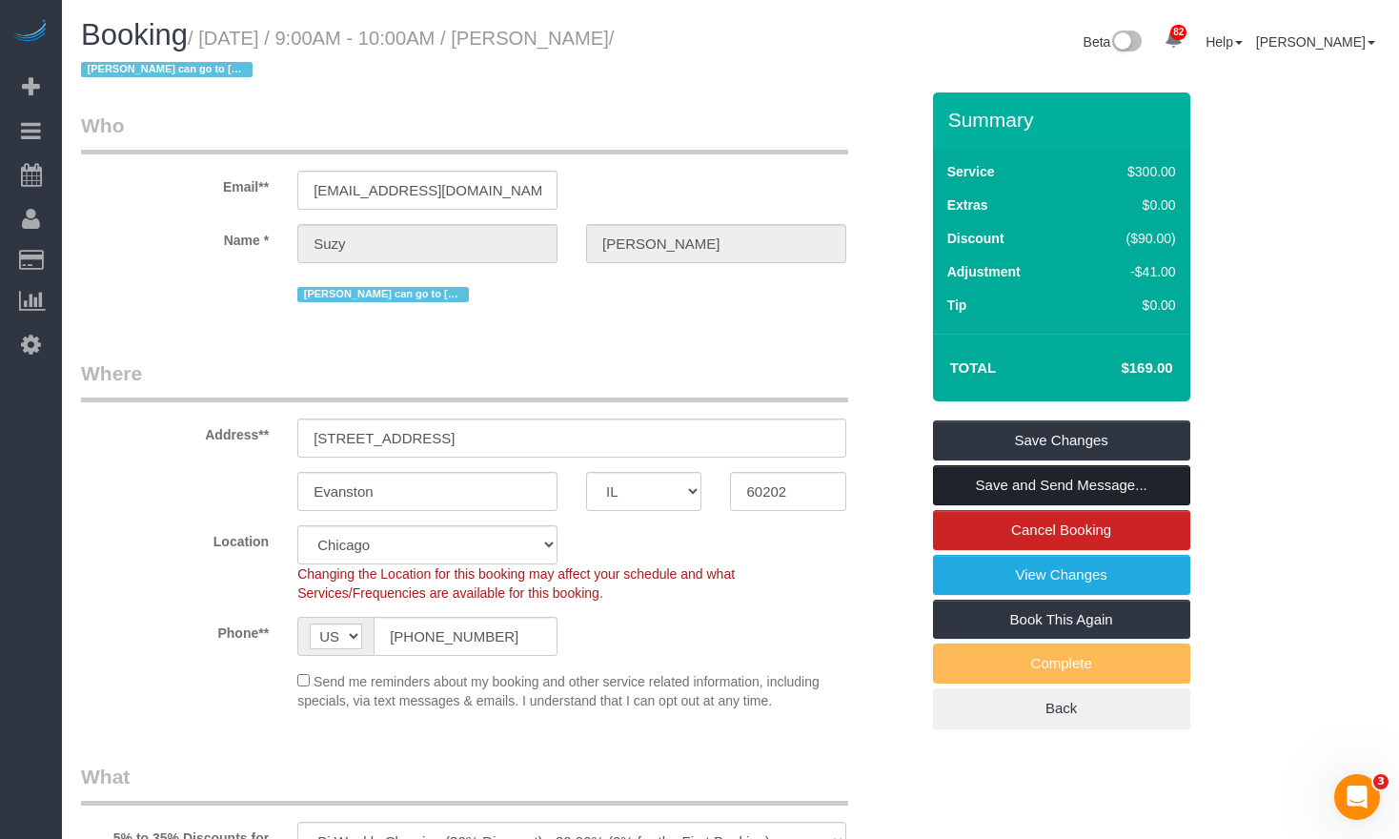
click at [1037, 478] on link "Save and Send Message..." at bounding box center [1061, 485] width 257 height 40
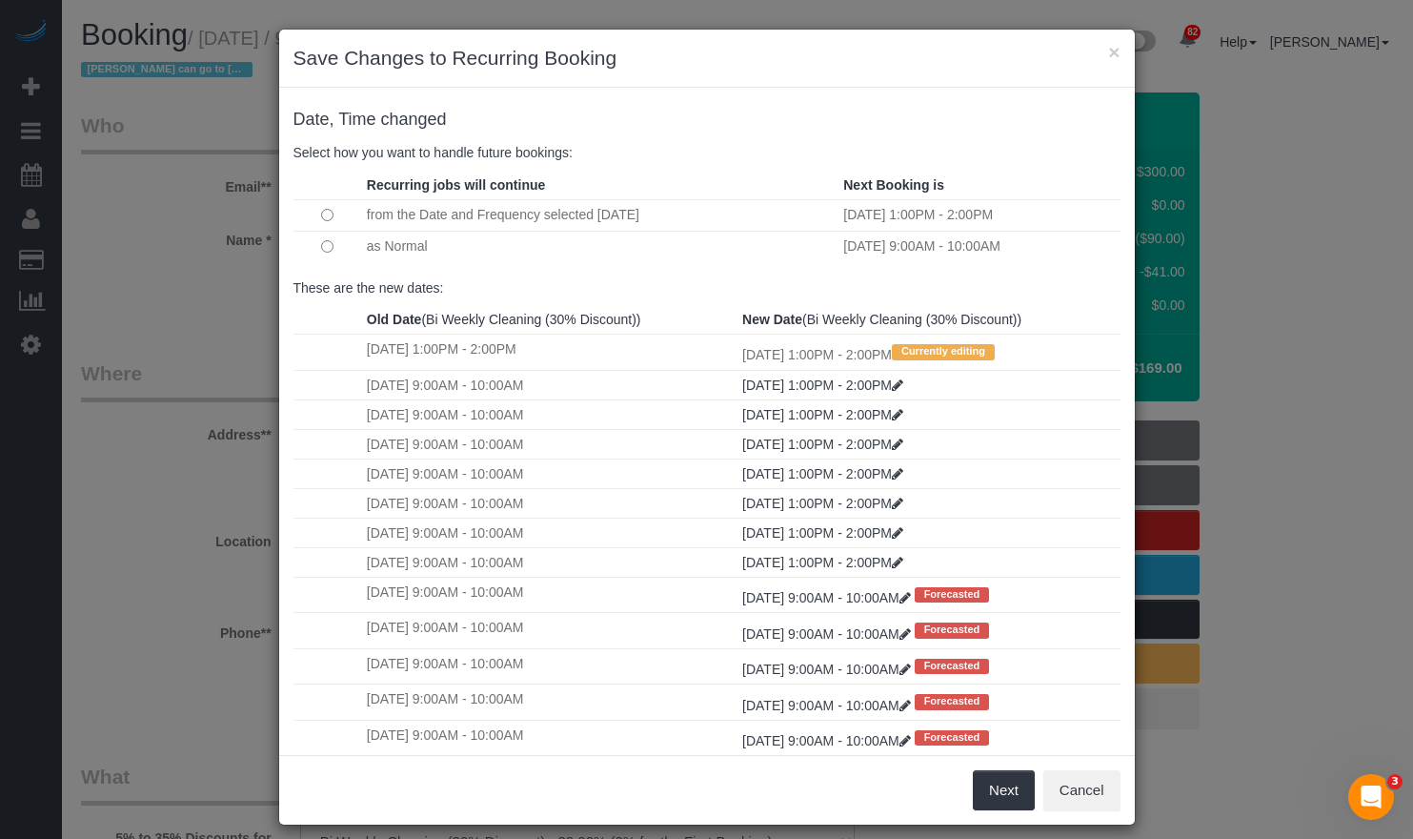
click at [670, 128] on h4 "Date, Time changed" at bounding box center [706, 120] width 827 height 19
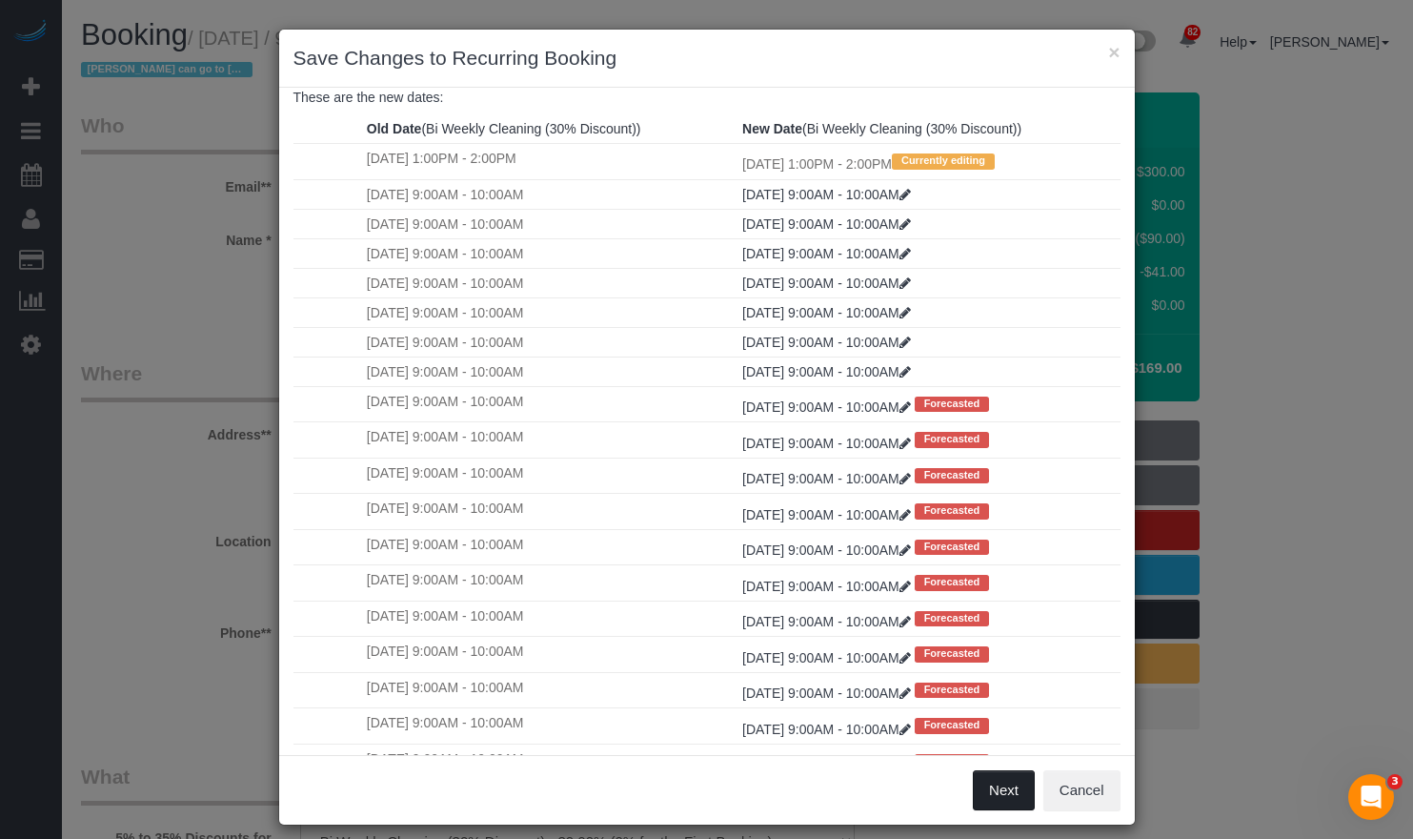
click at [994, 793] on button "Next" at bounding box center [1004, 790] width 62 height 40
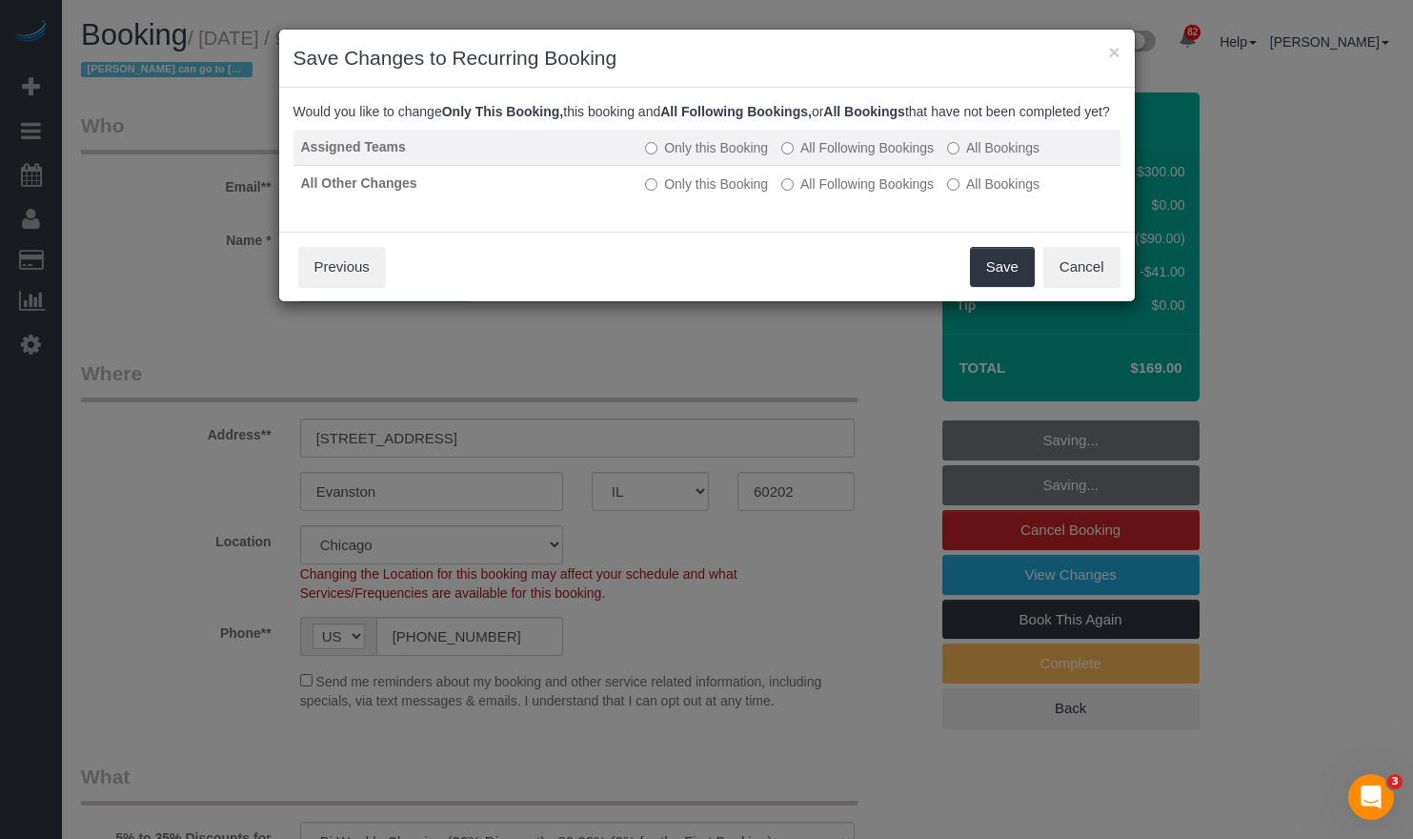
click at [816, 157] on label "All Following Bookings" at bounding box center [857, 147] width 152 height 19
click at [717, 157] on label "Only this Booking" at bounding box center [706, 147] width 123 height 19
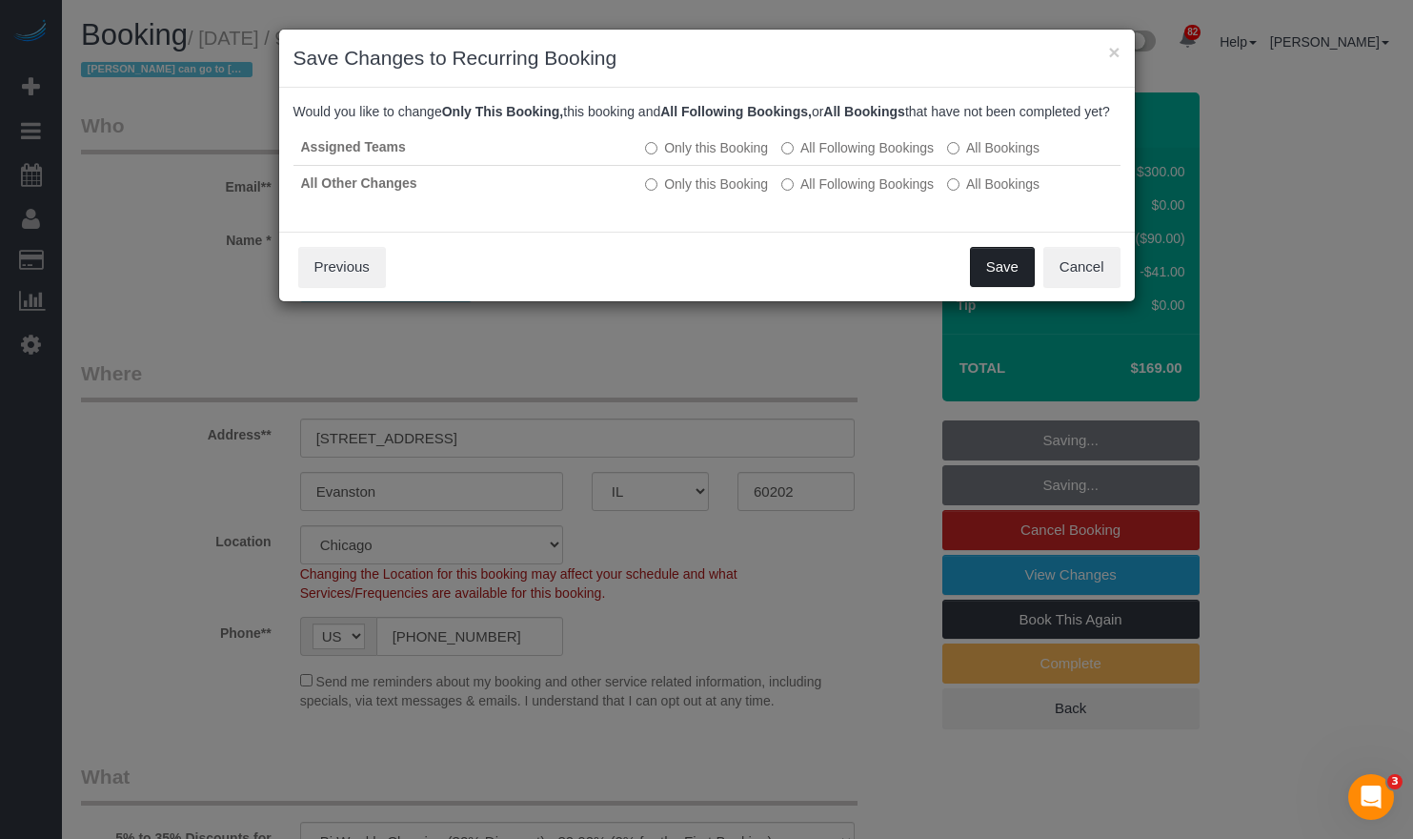
click at [996, 281] on button "Save" at bounding box center [1002, 267] width 65 height 40
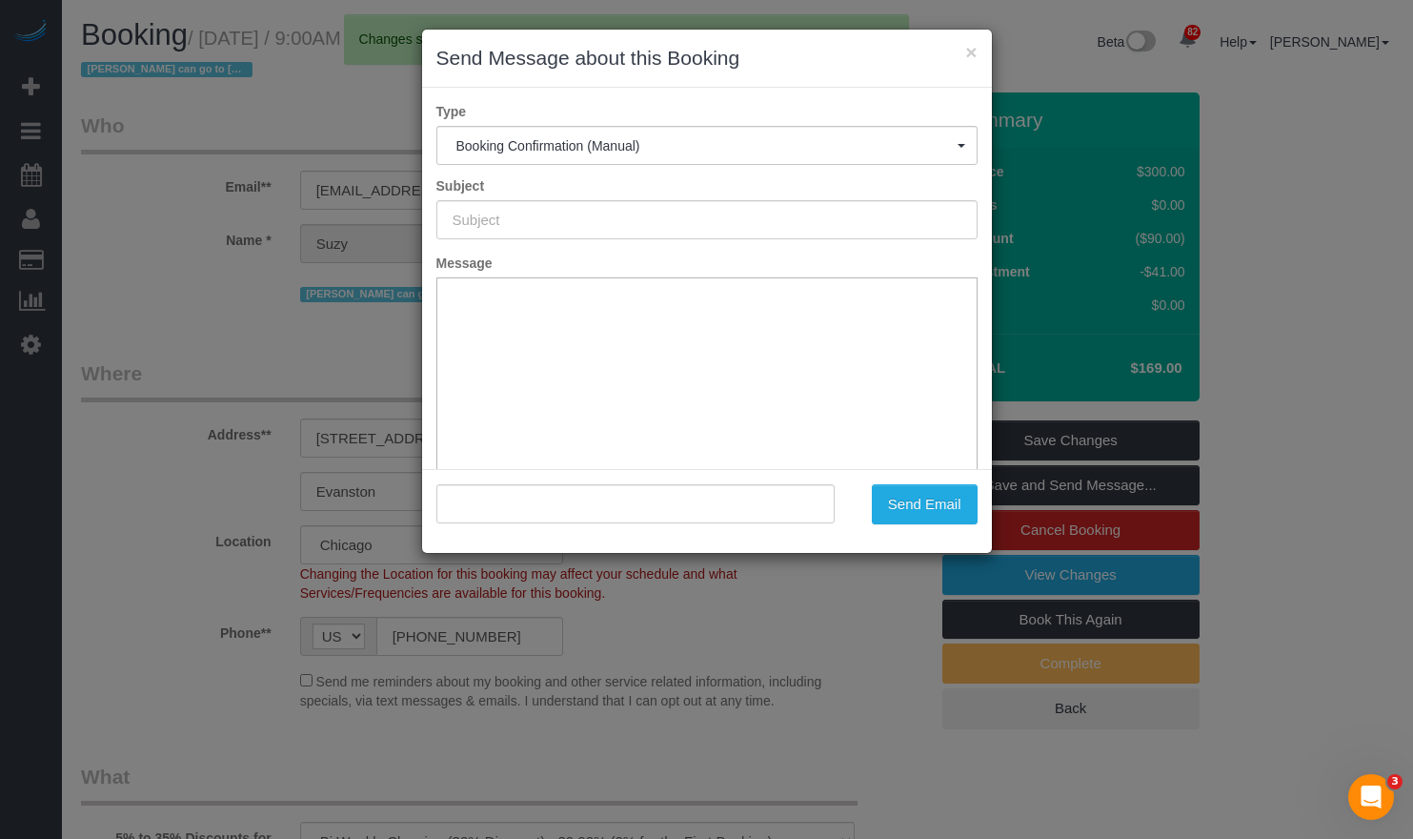
type input "Your Booking With Fresh Tech Maid, Confirmed!"
type input ""[PERSON_NAME]" <[EMAIL_ADDRESS][DOMAIN_NAME]>"
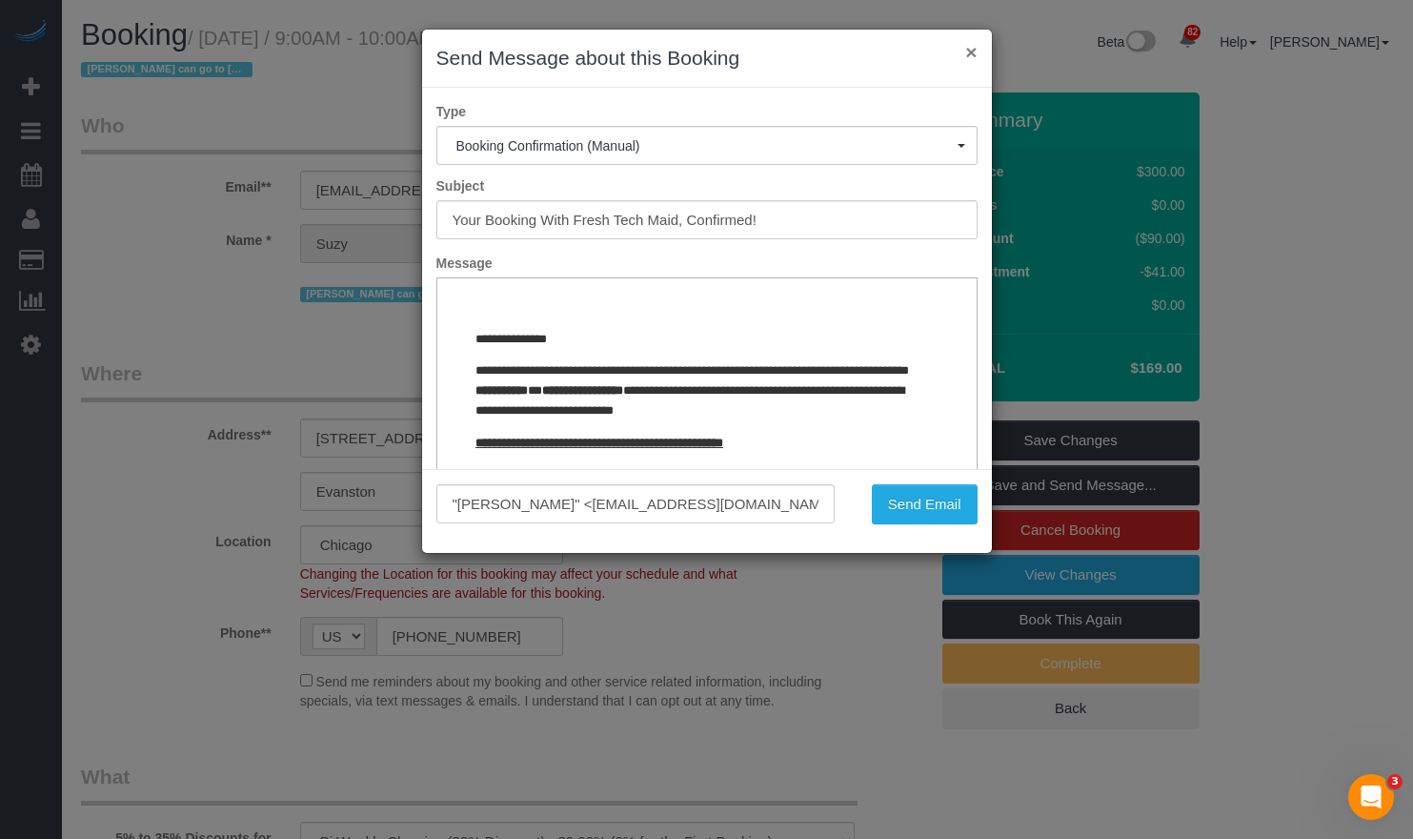
click at [969, 49] on button "×" at bounding box center [970, 52] width 11 height 20
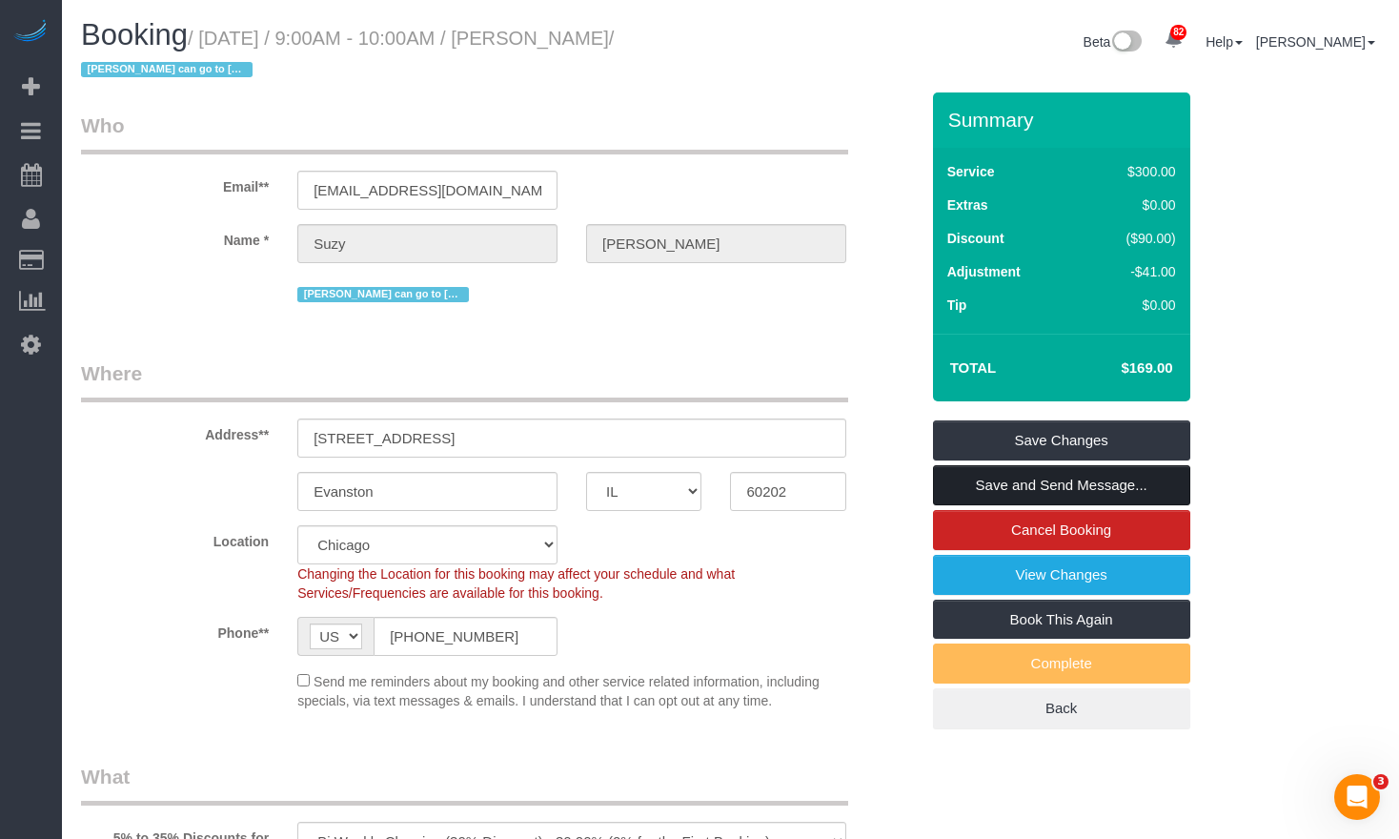
click at [1043, 491] on link "Save and Send Message..." at bounding box center [1061, 485] width 257 height 40
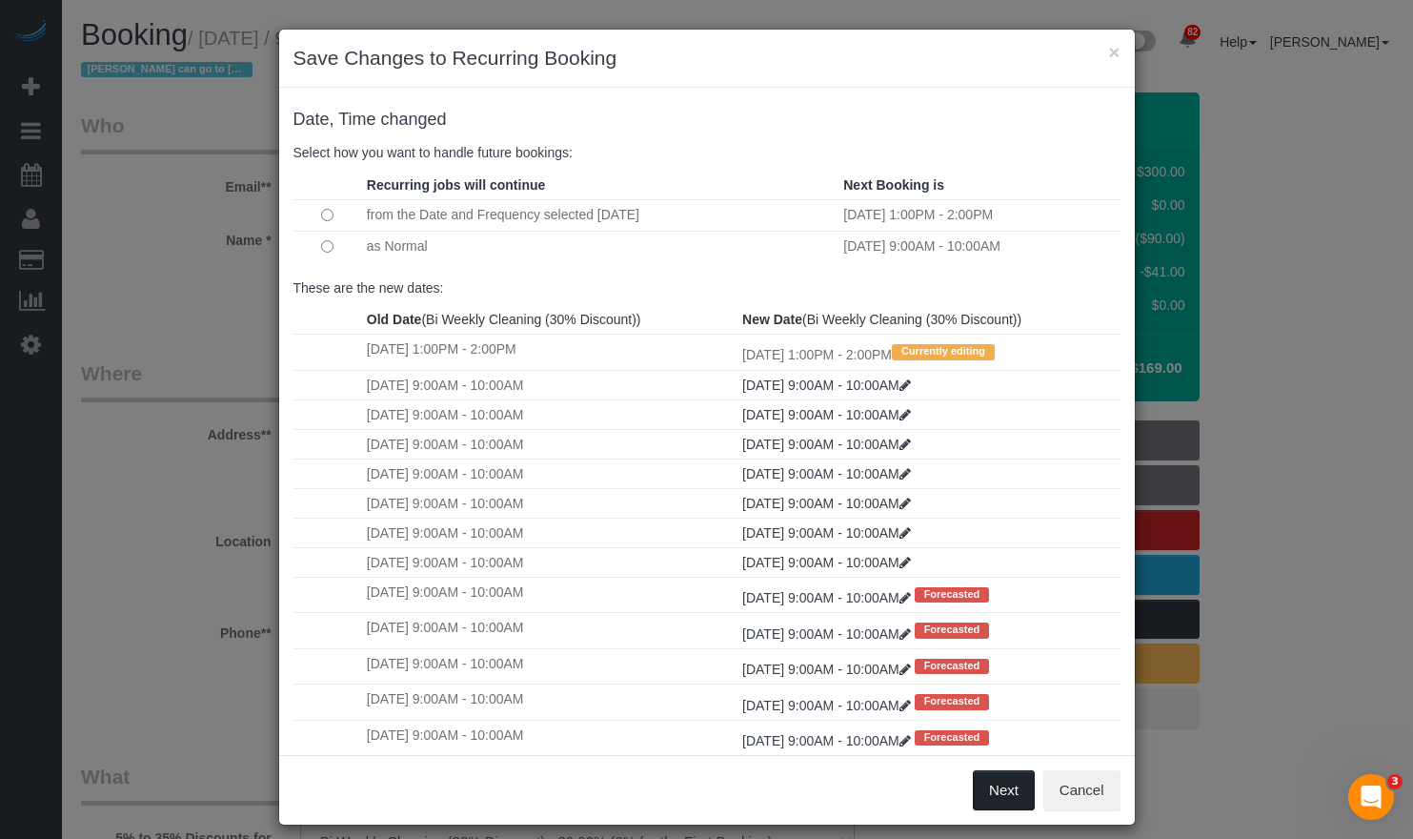
click at [992, 784] on button "Next" at bounding box center [1004, 790] width 62 height 40
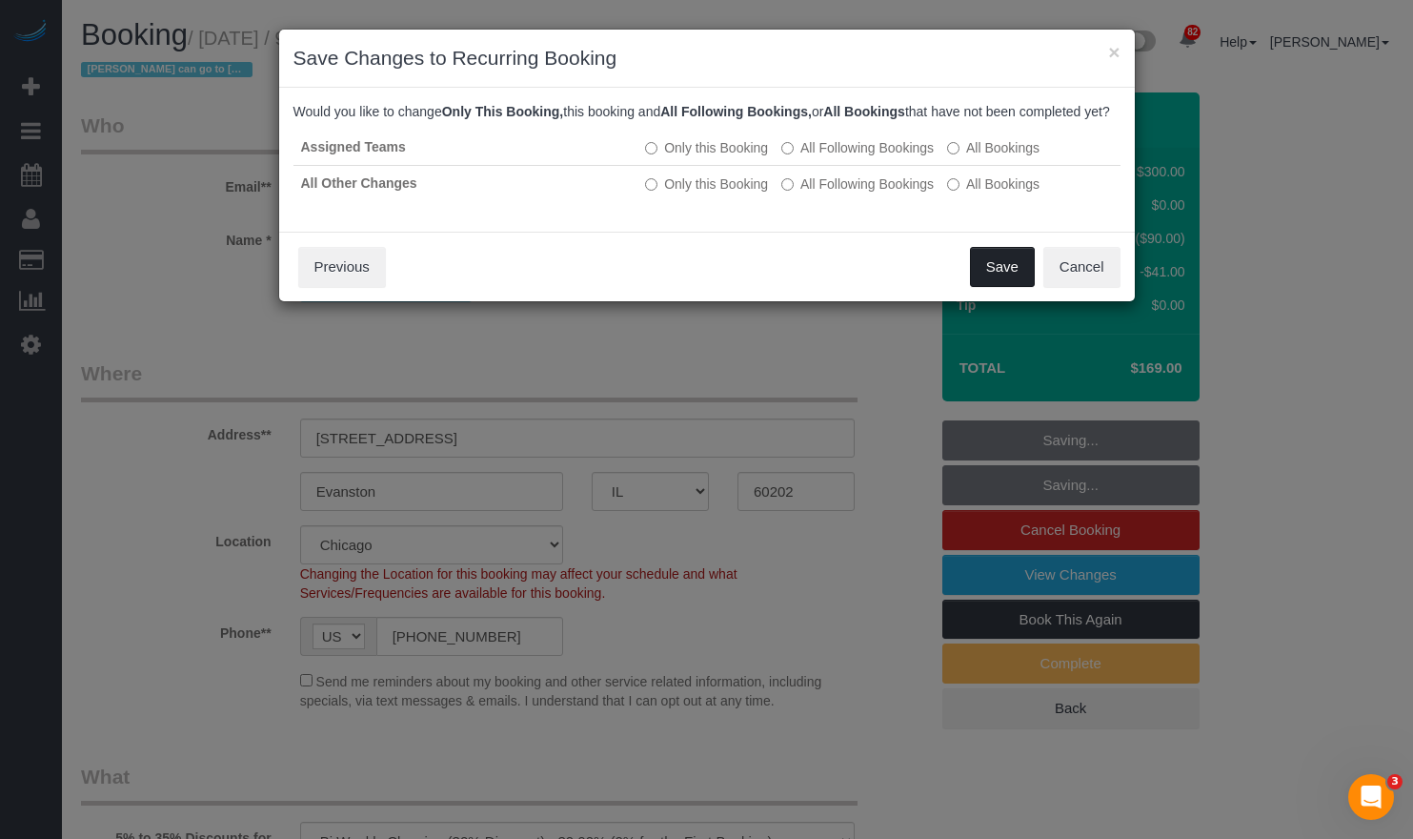
click at [994, 279] on button "Save" at bounding box center [1002, 267] width 65 height 40
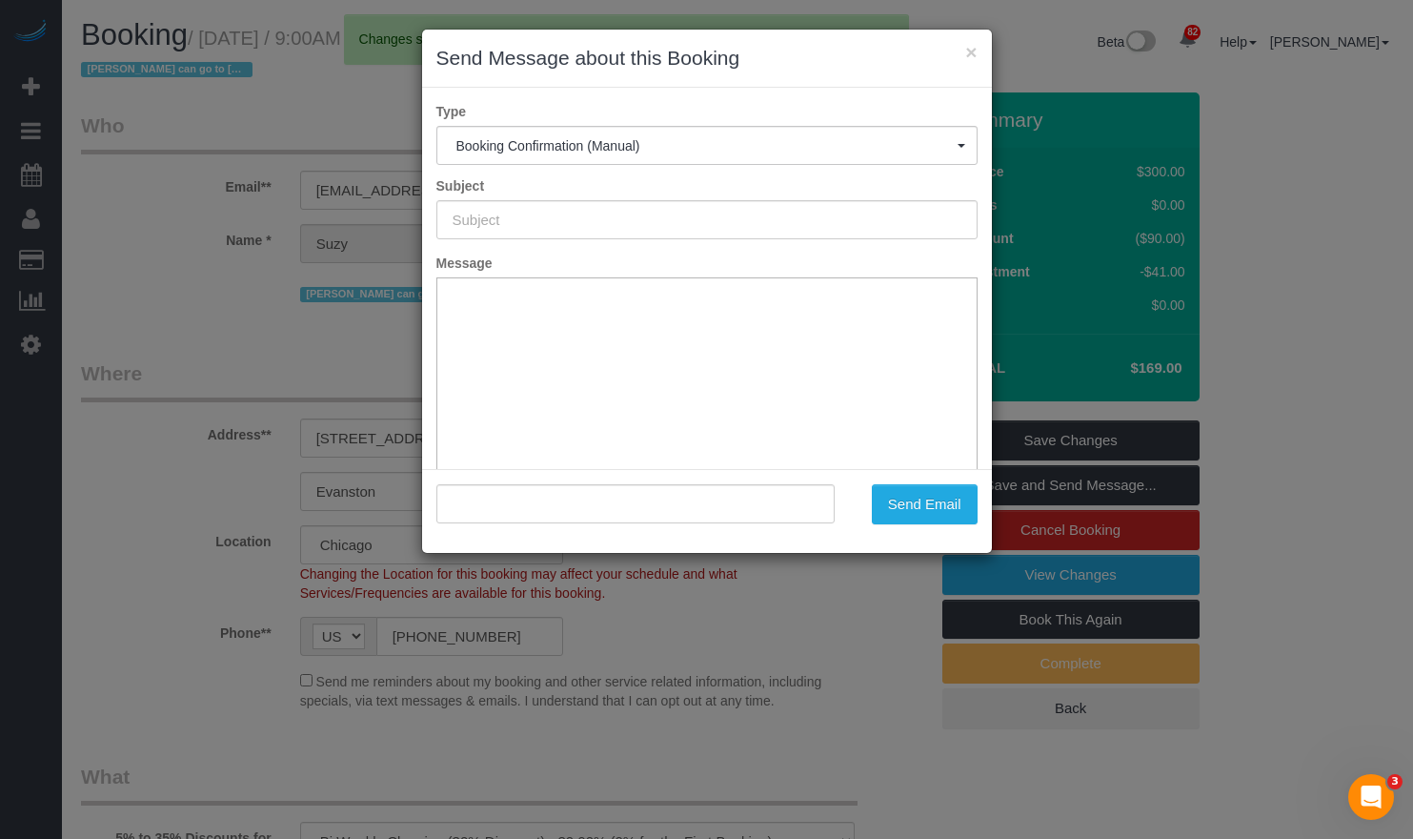
type input "Your Booking With Fresh Tech Maid, Confirmed!"
type input ""[PERSON_NAME]" <[EMAIL_ADDRESS][DOMAIN_NAME]>"
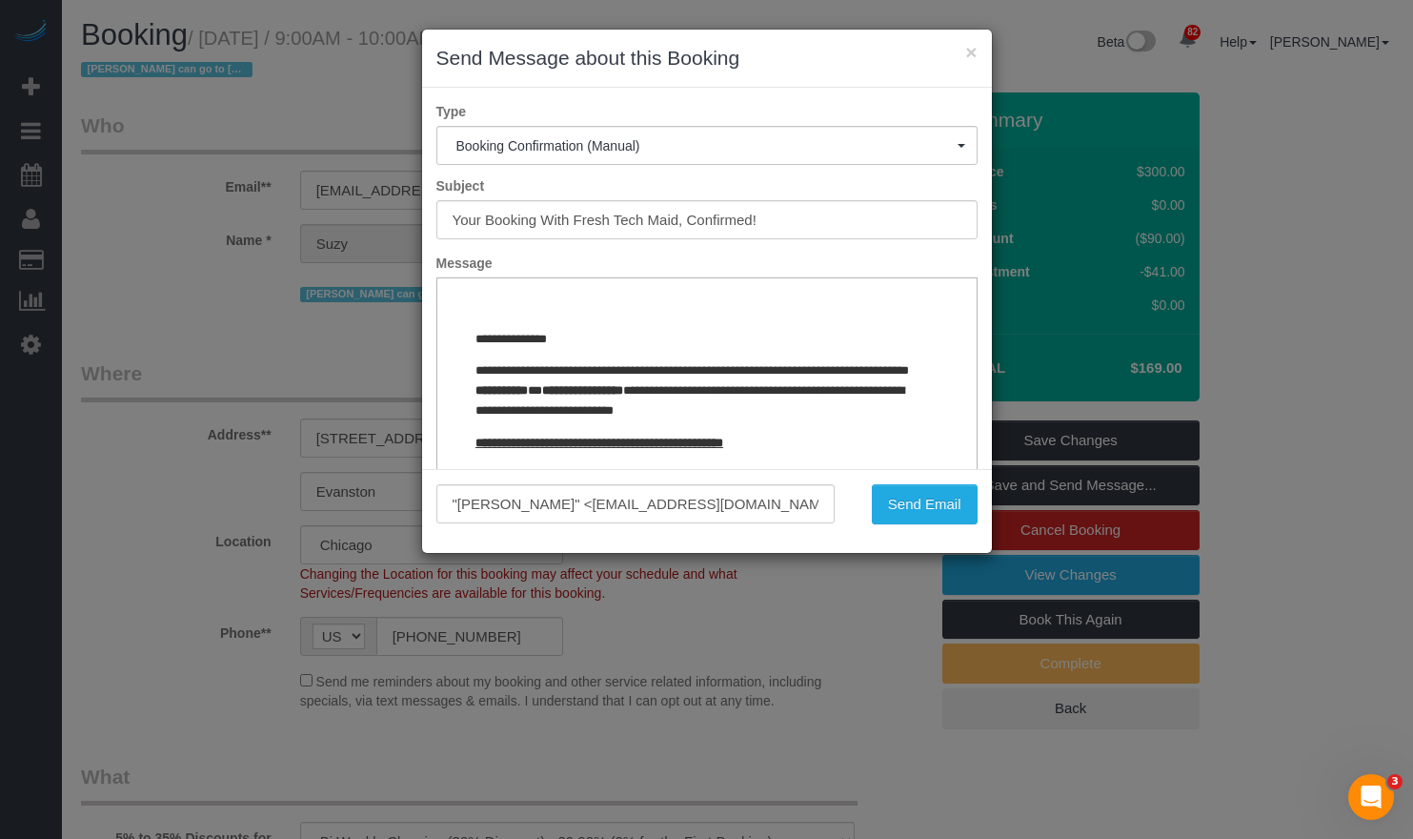
drag, startPoint x: 1401, startPoint y: 590, endPoint x: 946, endPoint y: 450, distance: 475.6
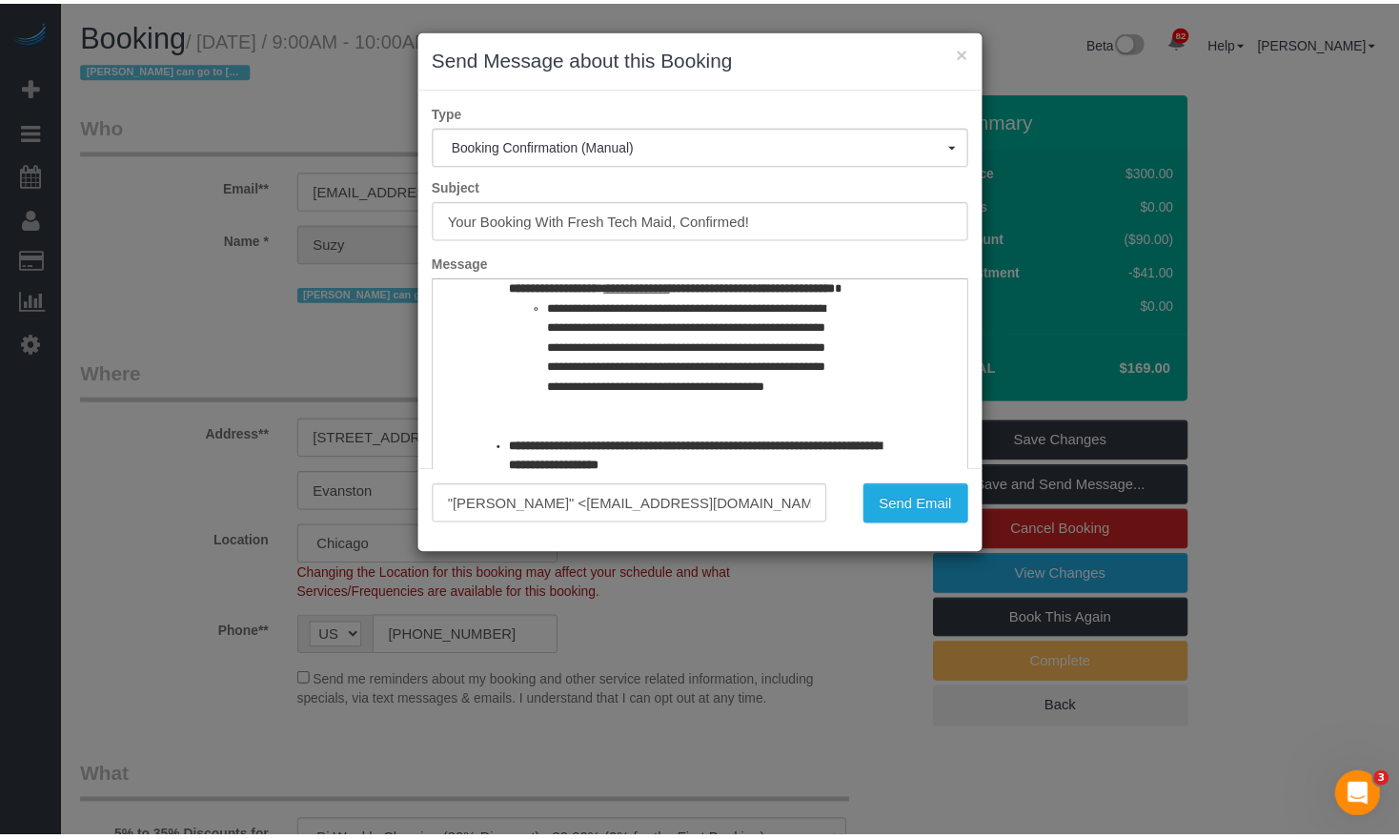
scroll to position [1715, 0]
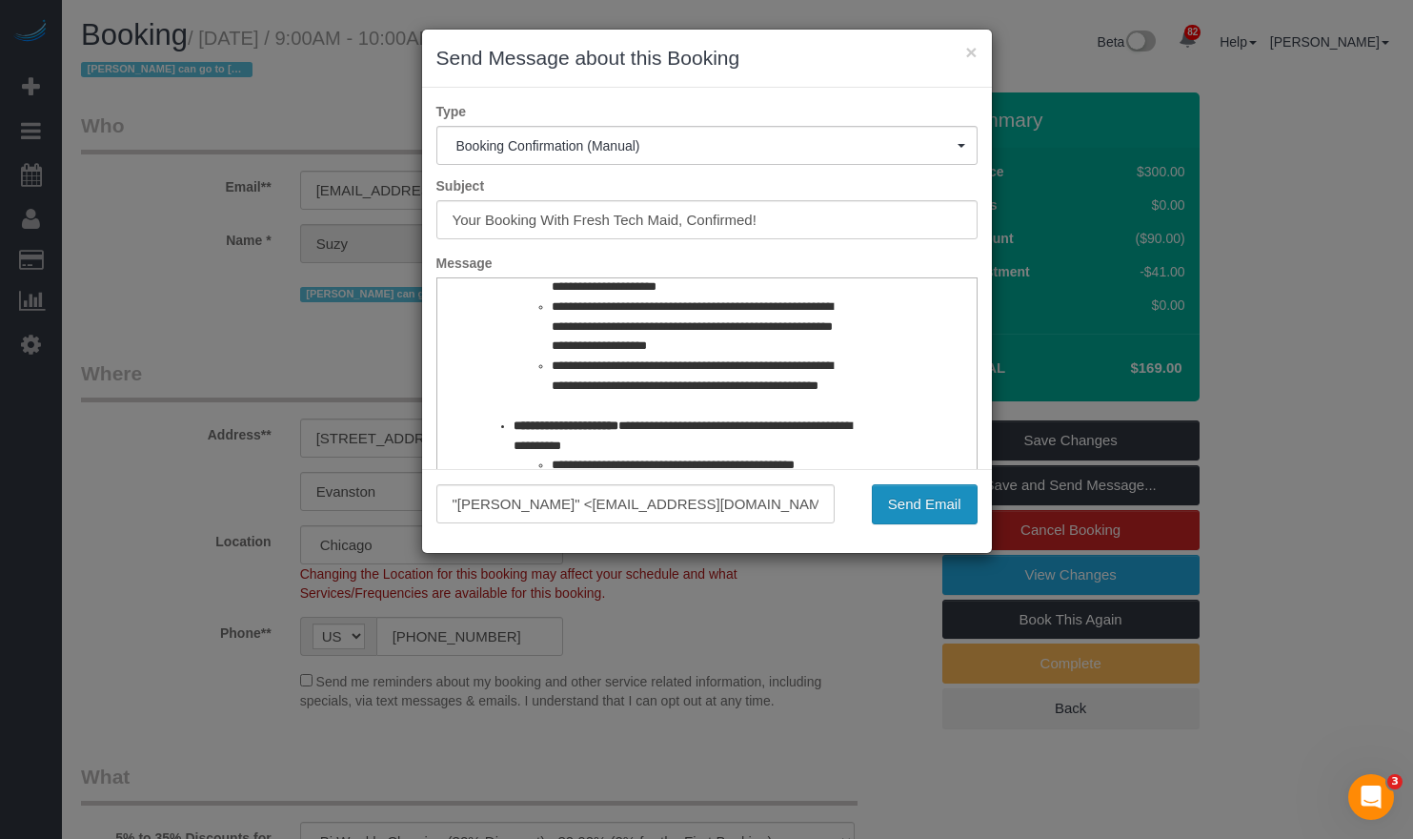
click at [924, 509] on button "Send Email" at bounding box center [925, 504] width 106 height 40
